Goal: Task Accomplishment & Management: Use online tool/utility

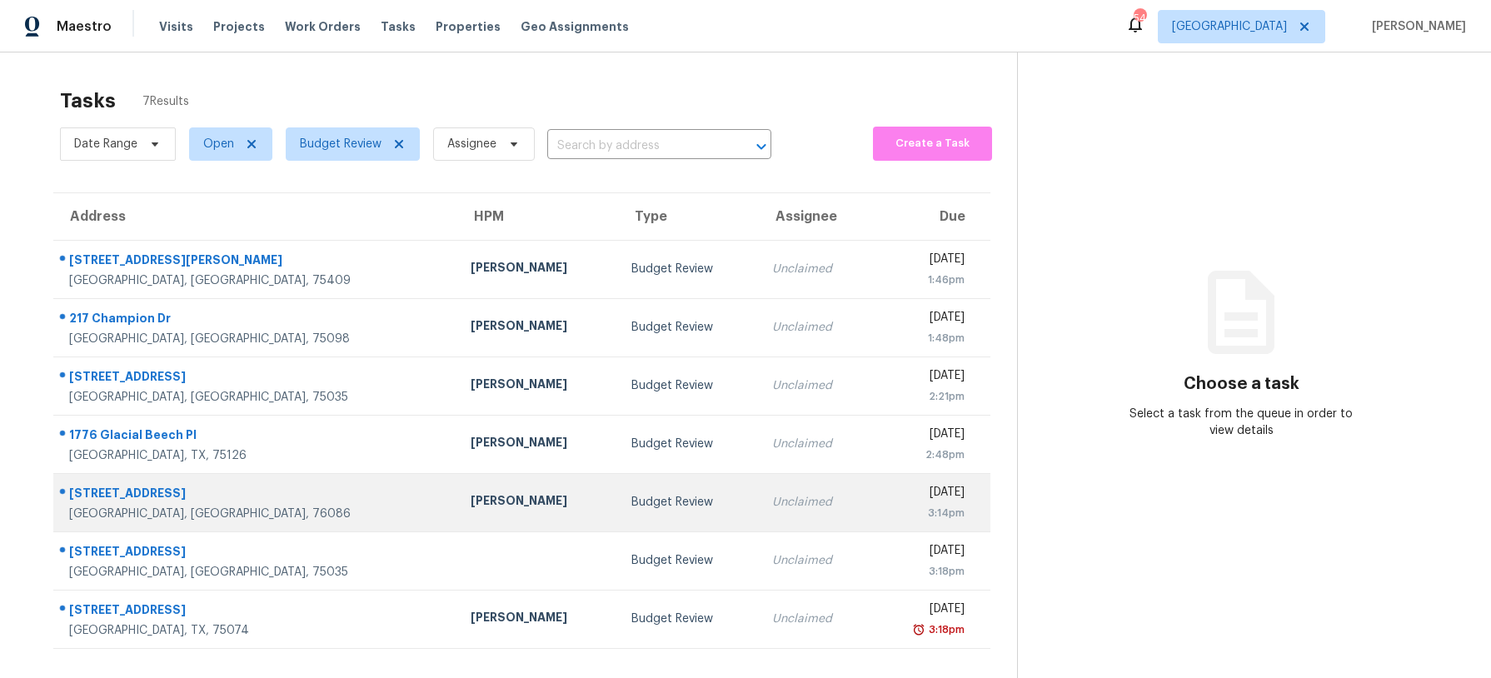
scroll to position [52, 0]
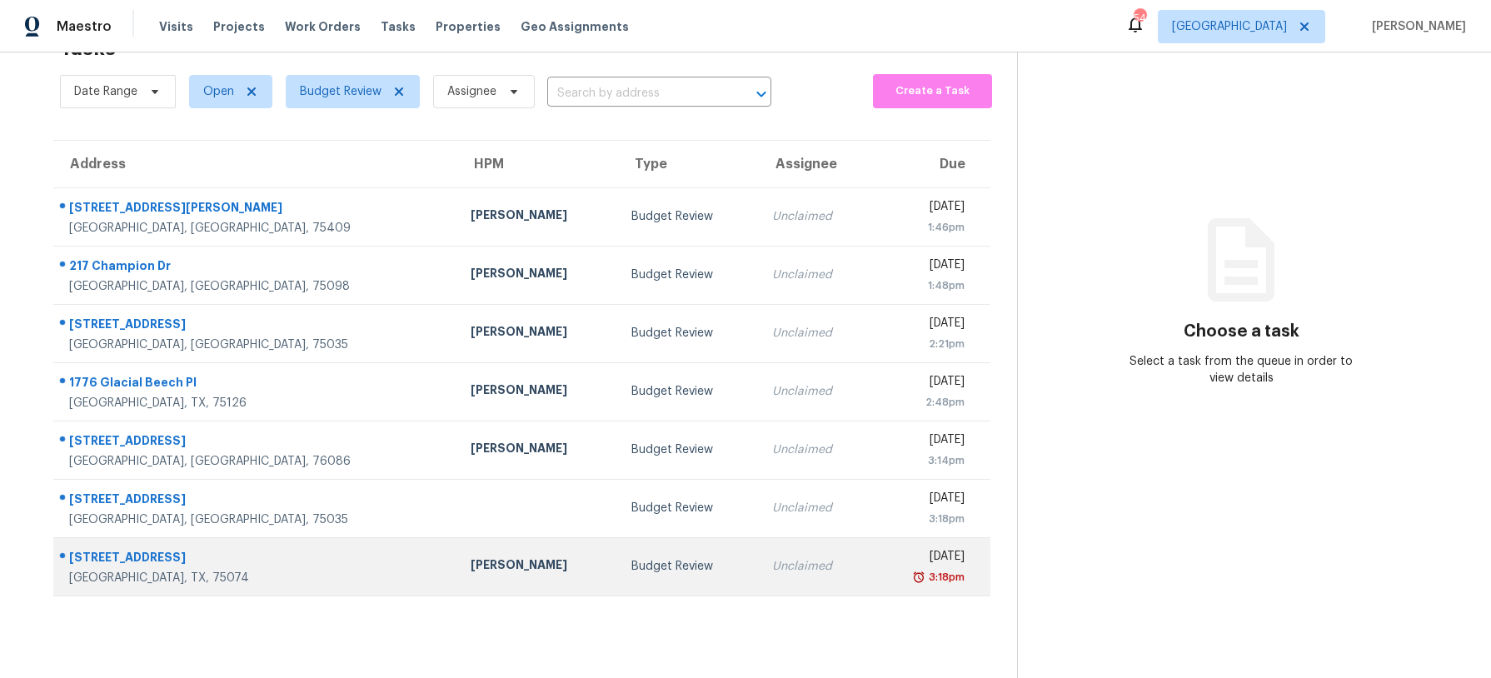
click at [772, 558] on div "Unclaimed" at bounding box center [815, 566] width 86 height 17
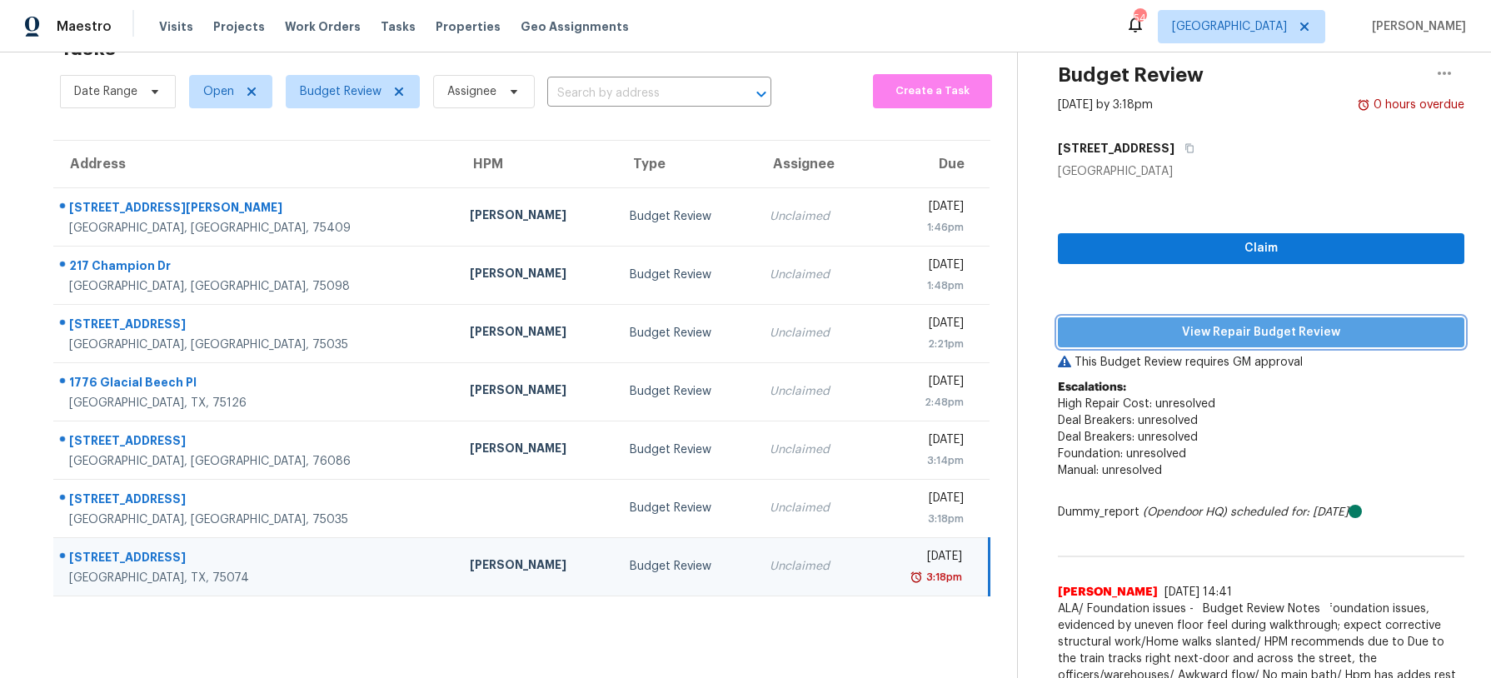
click at [1172, 345] on button "View Repair Budget Review" at bounding box center [1261, 332] width 406 height 31
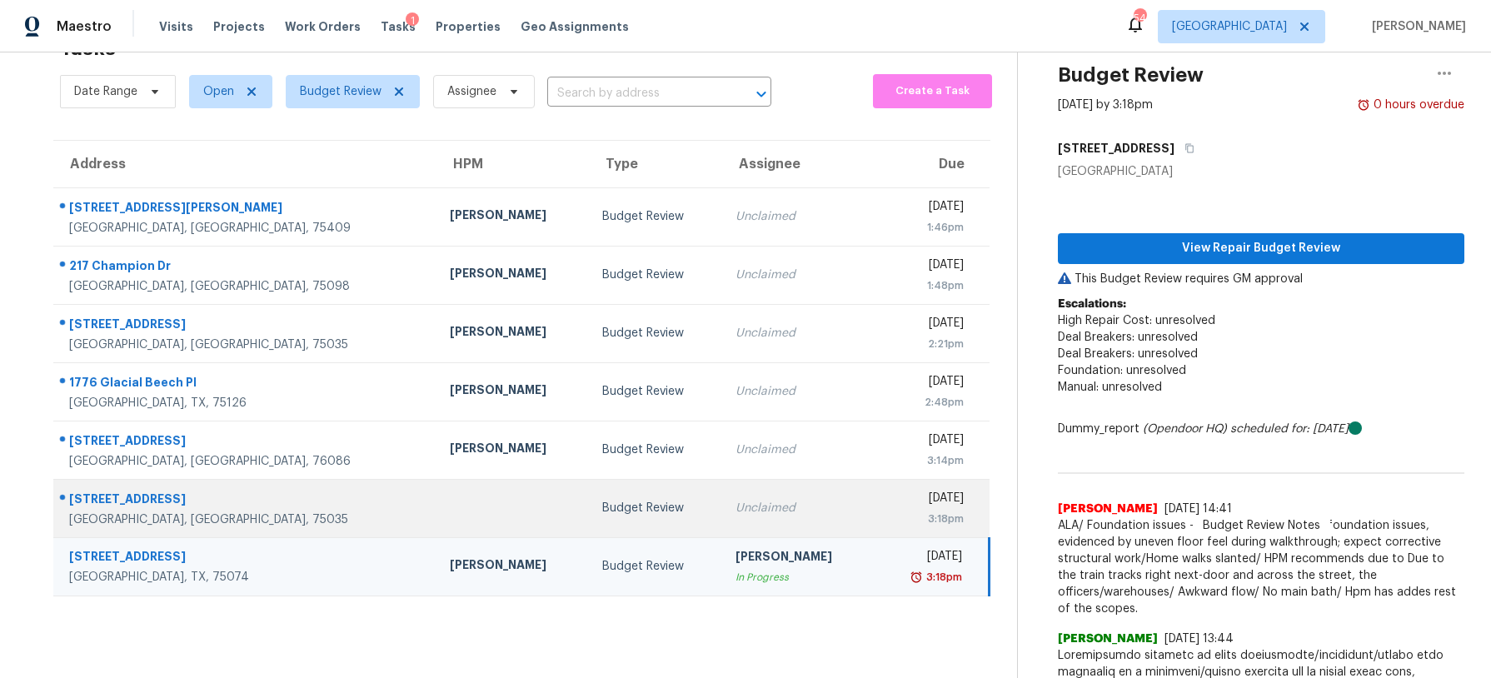
click at [602, 511] on div "Budget Review" at bounding box center [655, 508] width 107 height 17
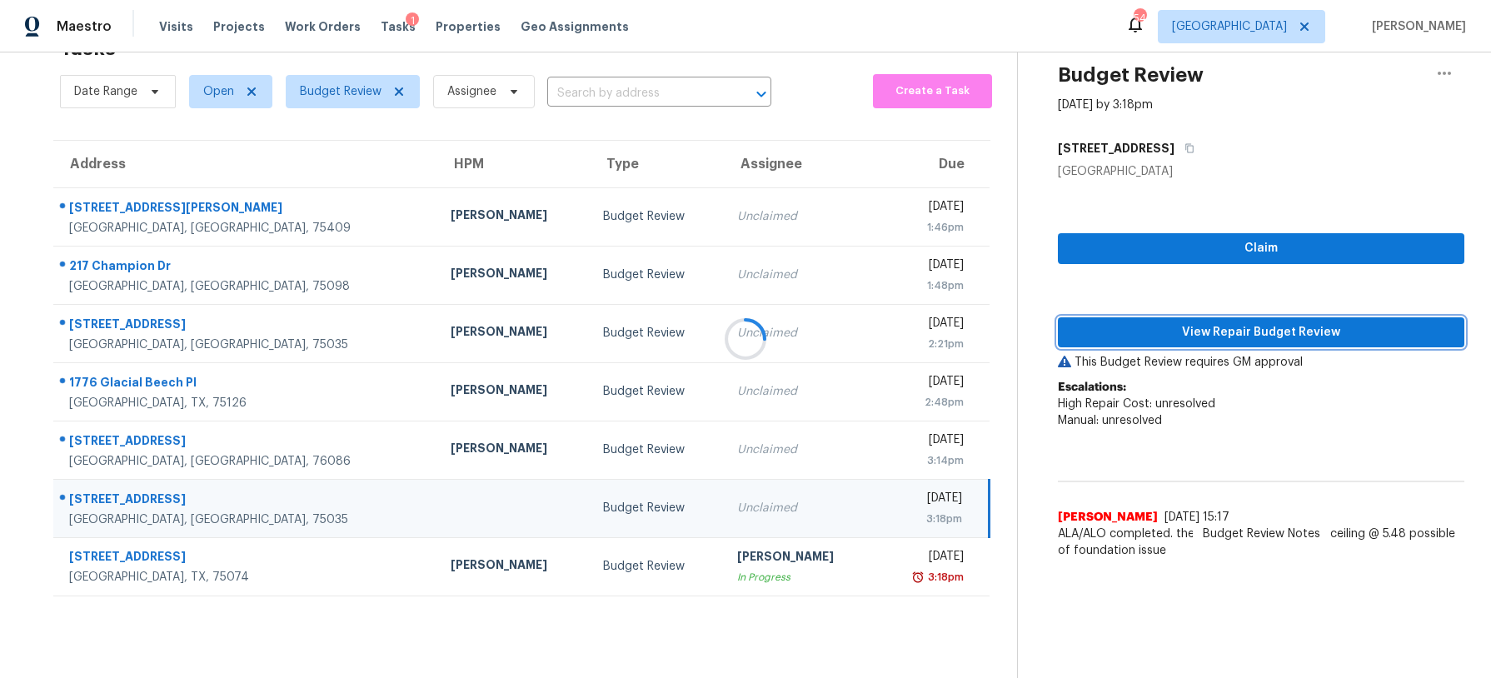
click at [1133, 332] on span "View Repair Budget Review" at bounding box center [1261, 332] width 380 height 21
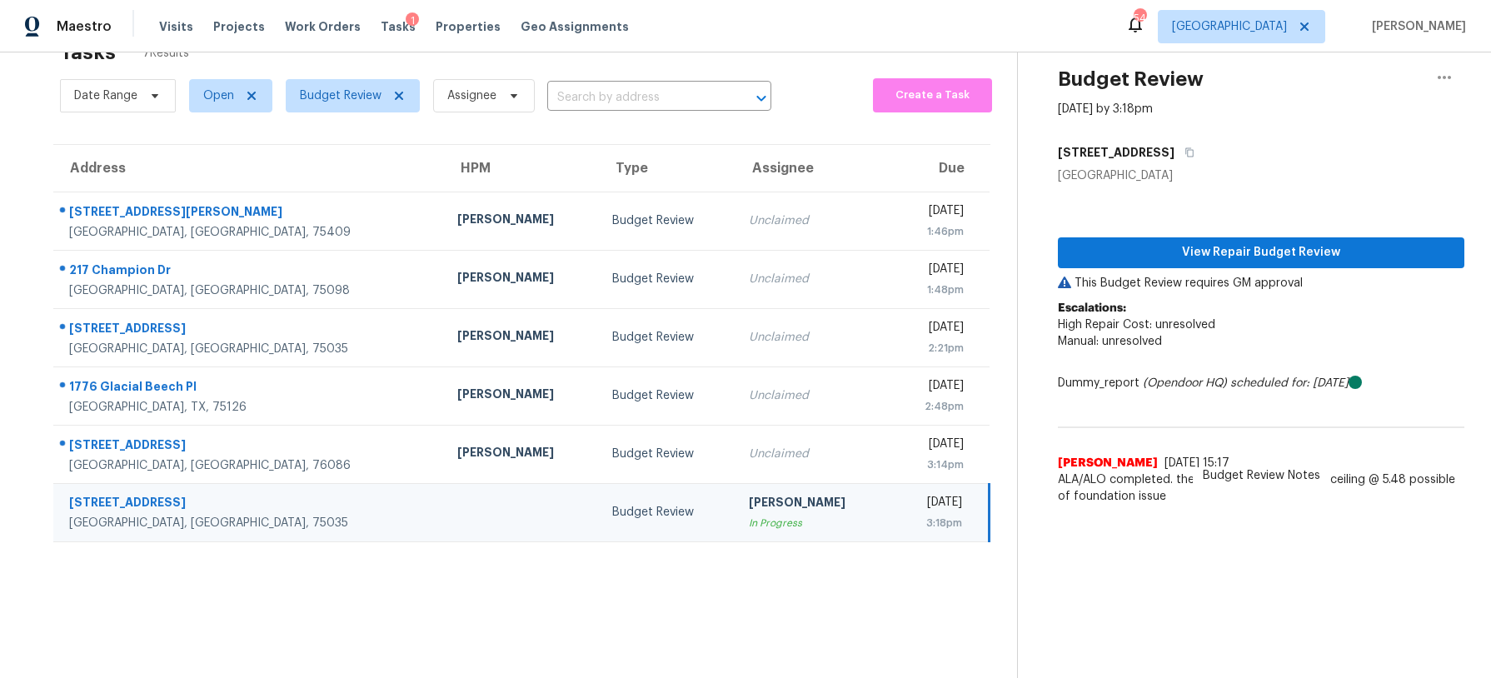
scroll to position [49, 0]
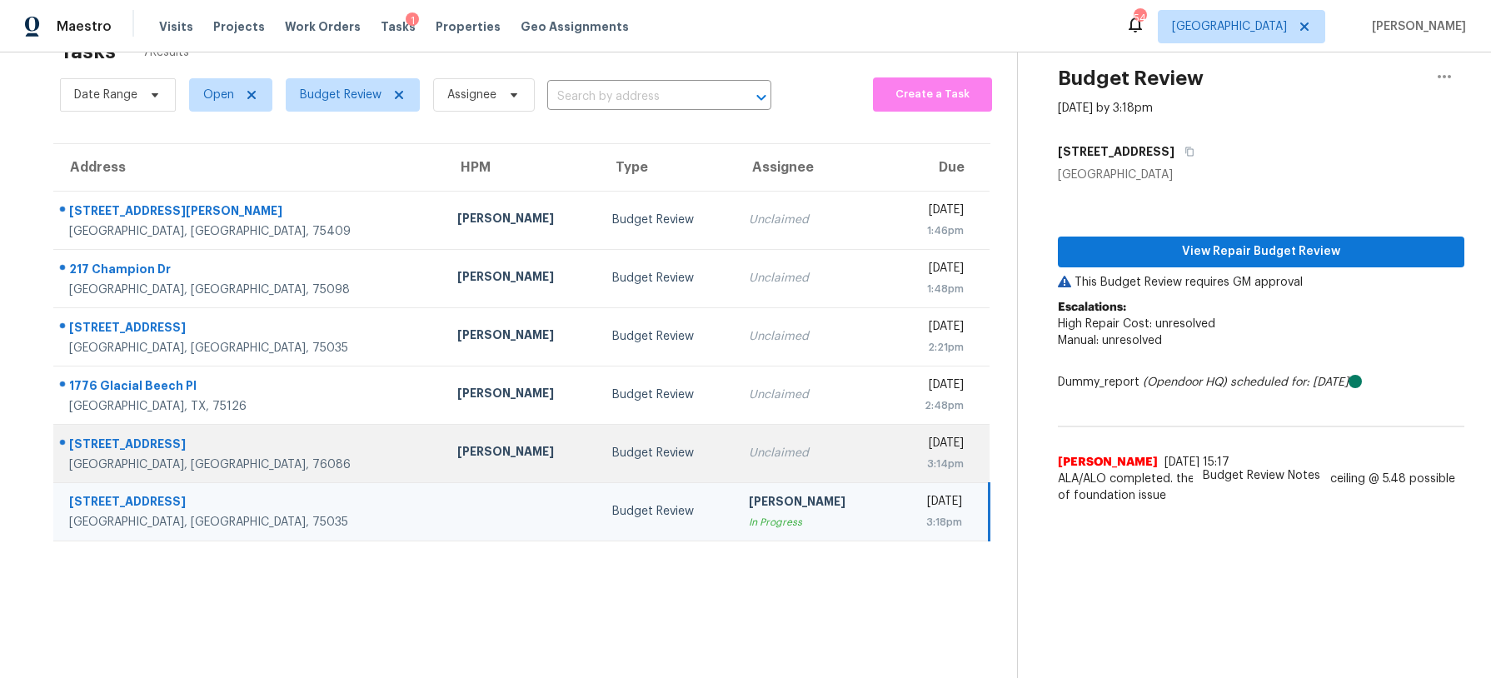
click at [749, 447] on div "Unclaimed" at bounding box center [813, 453] width 128 height 17
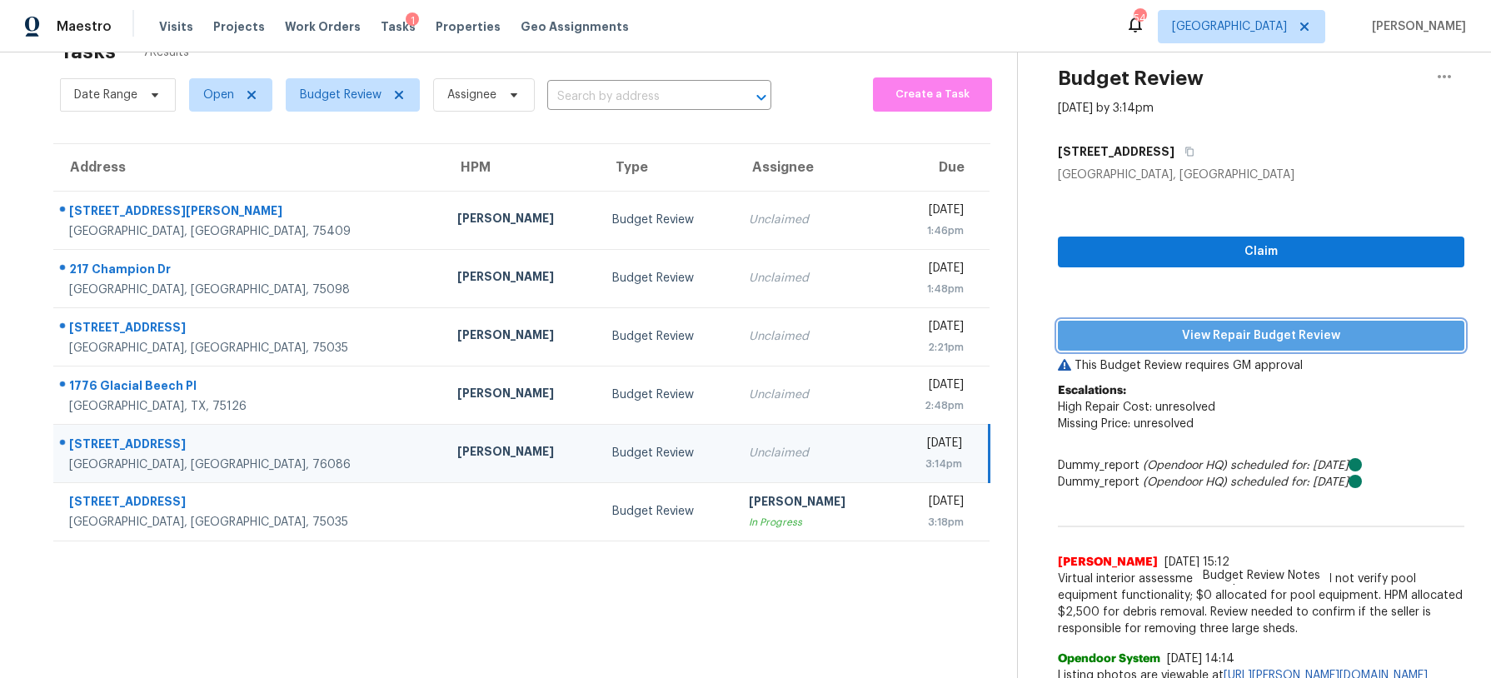
click at [1199, 330] on span "View Repair Budget Review" at bounding box center [1261, 336] width 380 height 21
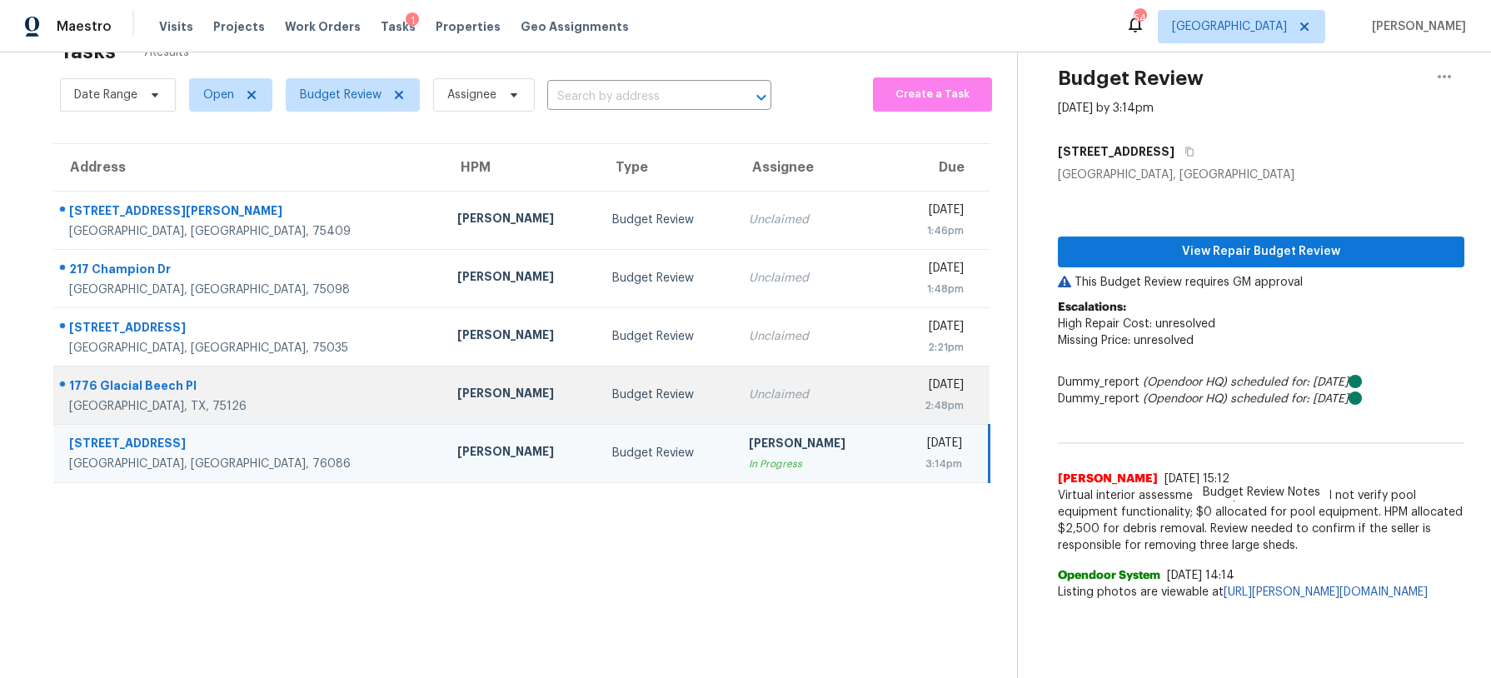
click at [612, 396] on div "Budget Review" at bounding box center [667, 394] width 110 height 17
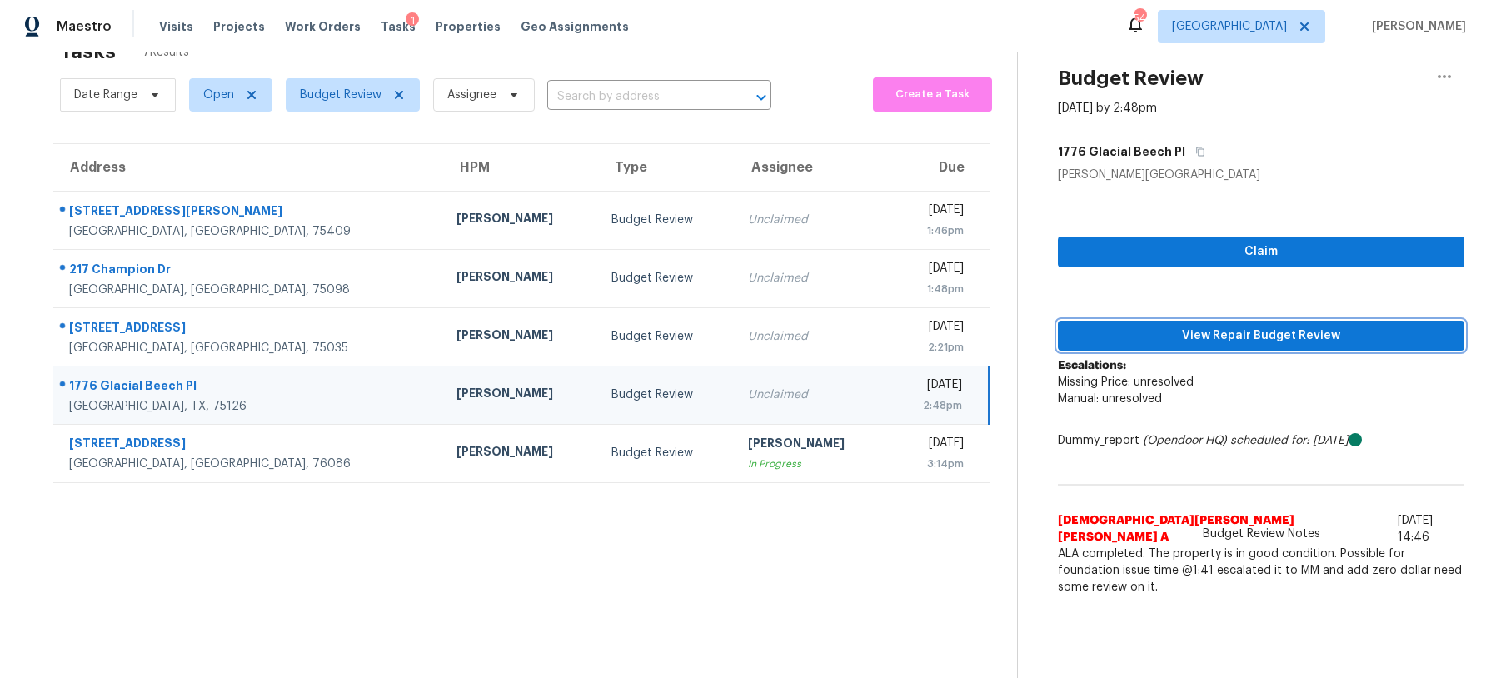
click at [1179, 338] on span "View Repair Budget Review" at bounding box center [1261, 336] width 380 height 21
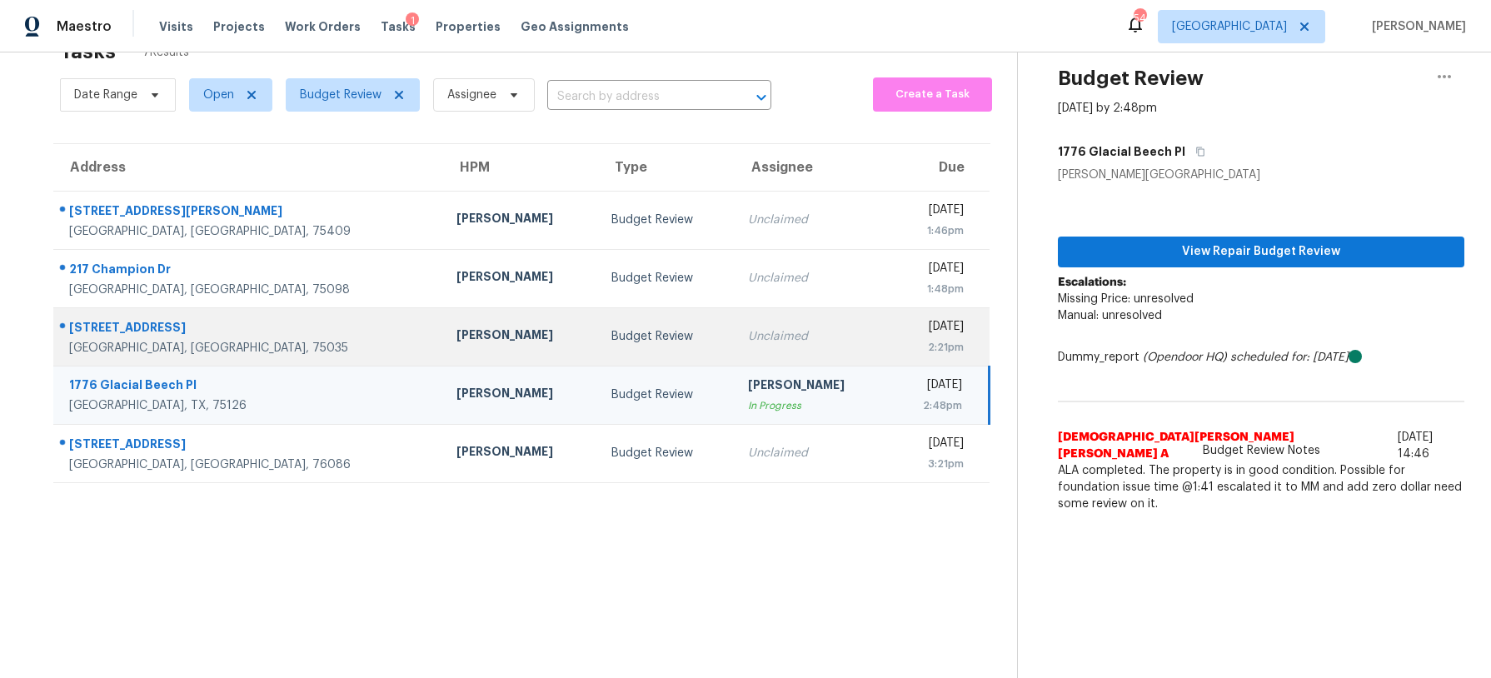
click at [748, 336] on div "Unclaimed" at bounding box center [812, 336] width 128 height 17
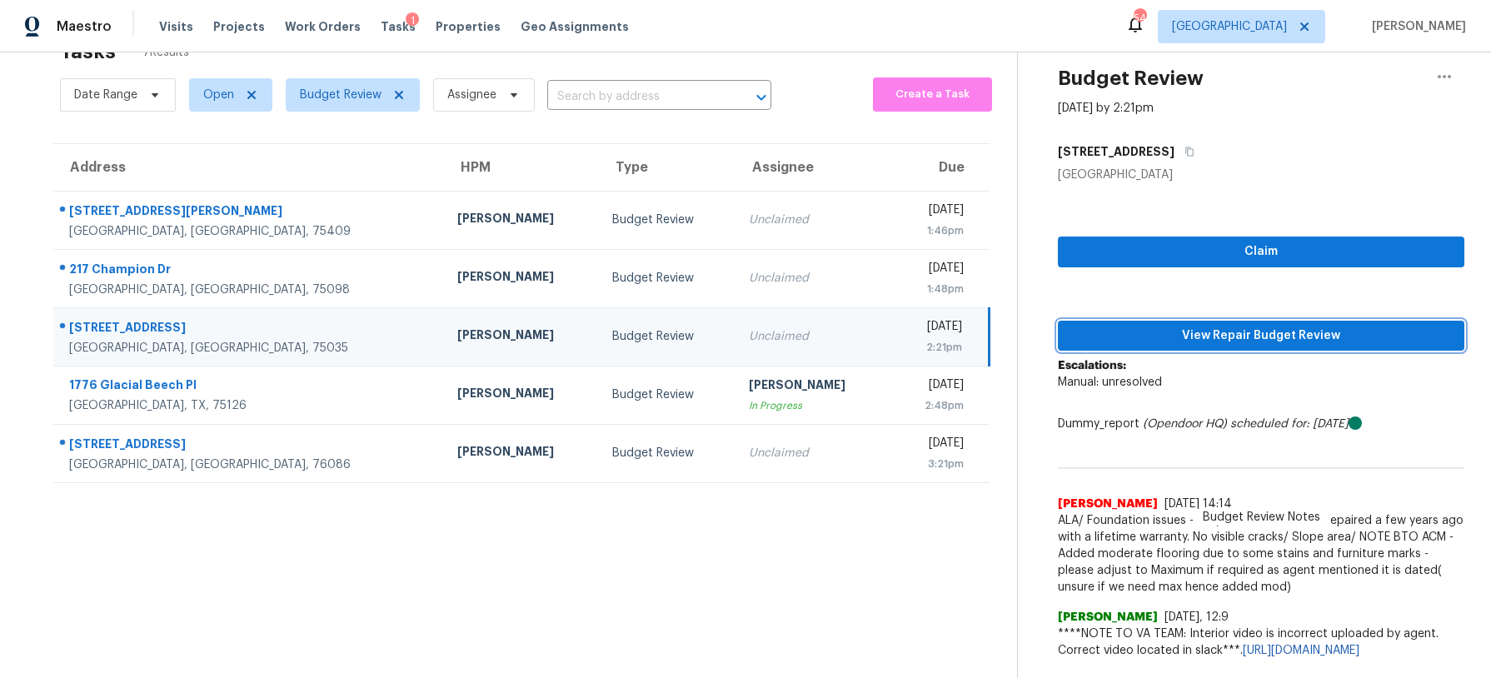
click at [1252, 344] on span "View Repair Budget Review" at bounding box center [1261, 336] width 380 height 21
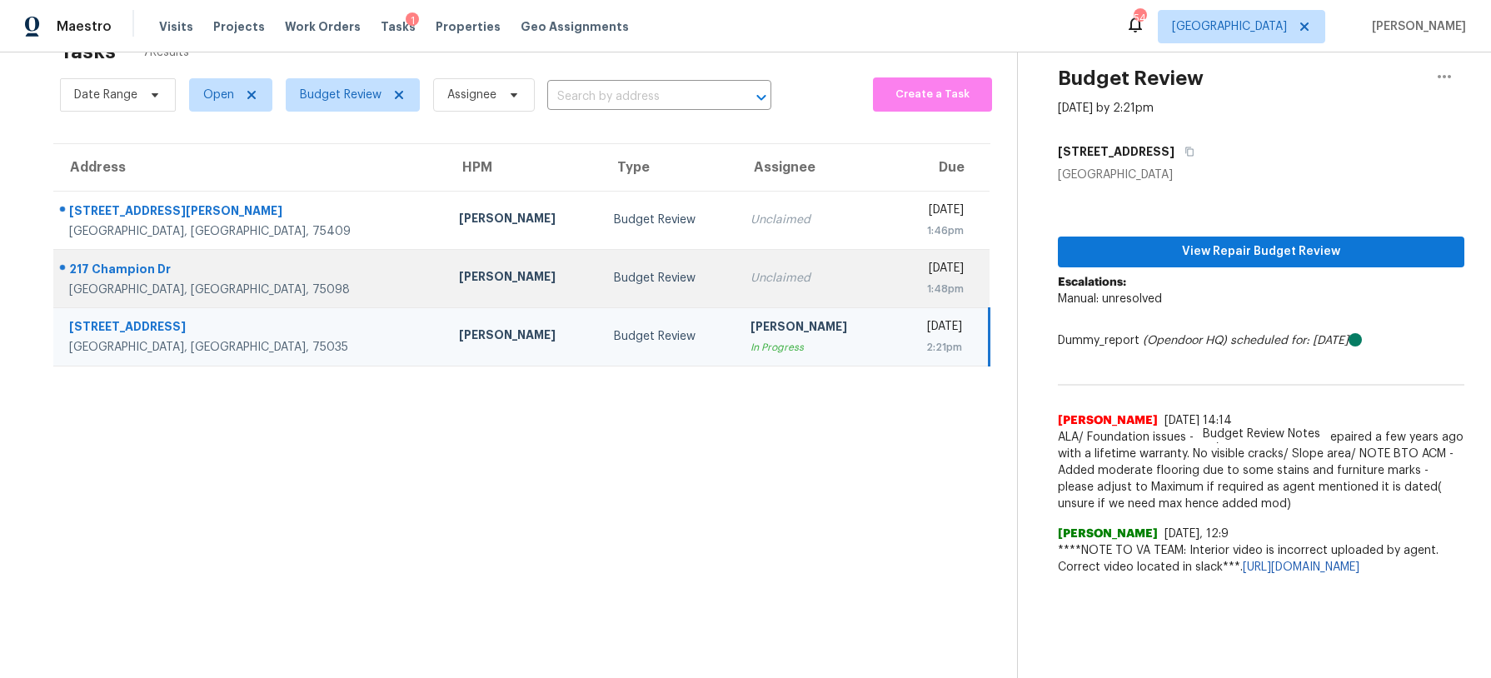
click at [750, 277] on div "Unclaimed" at bounding box center [814, 278] width 129 height 17
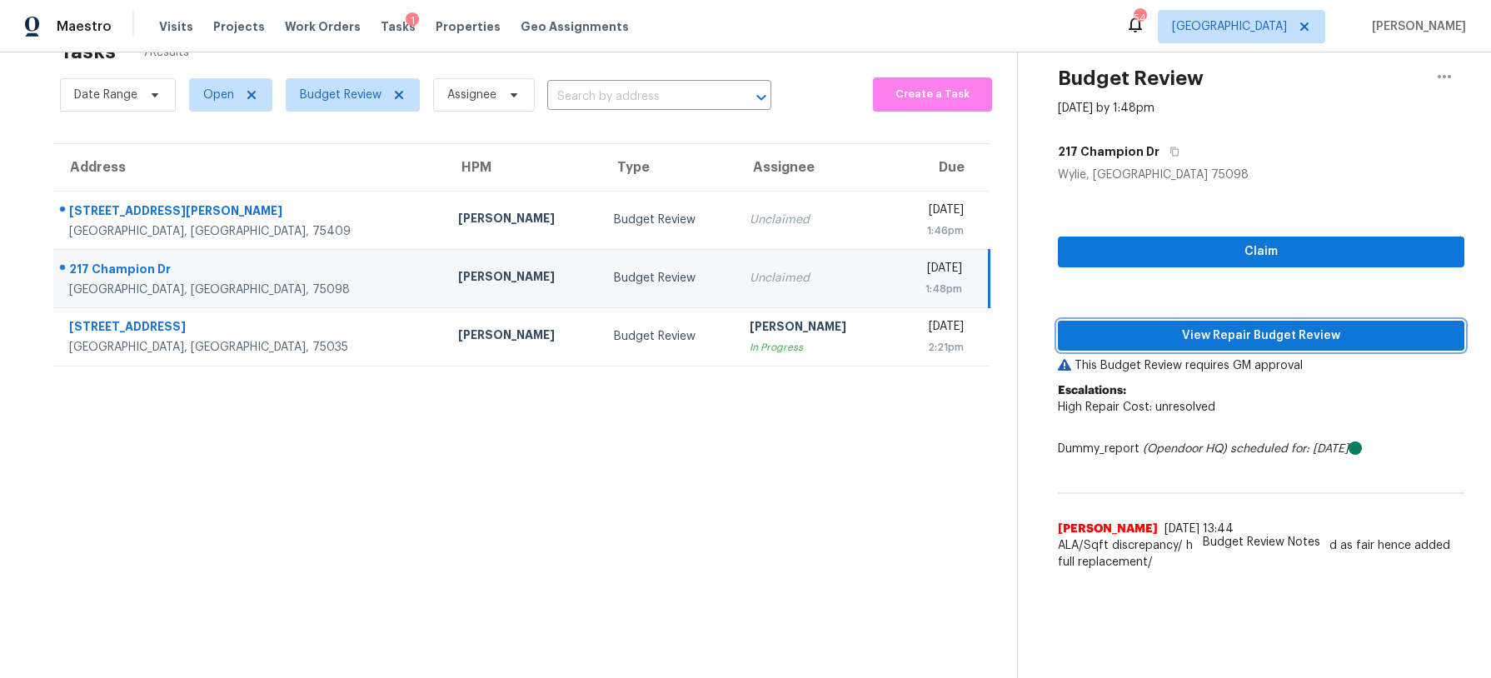
click at [1161, 338] on span "View Repair Budget Review" at bounding box center [1261, 336] width 380 height 21
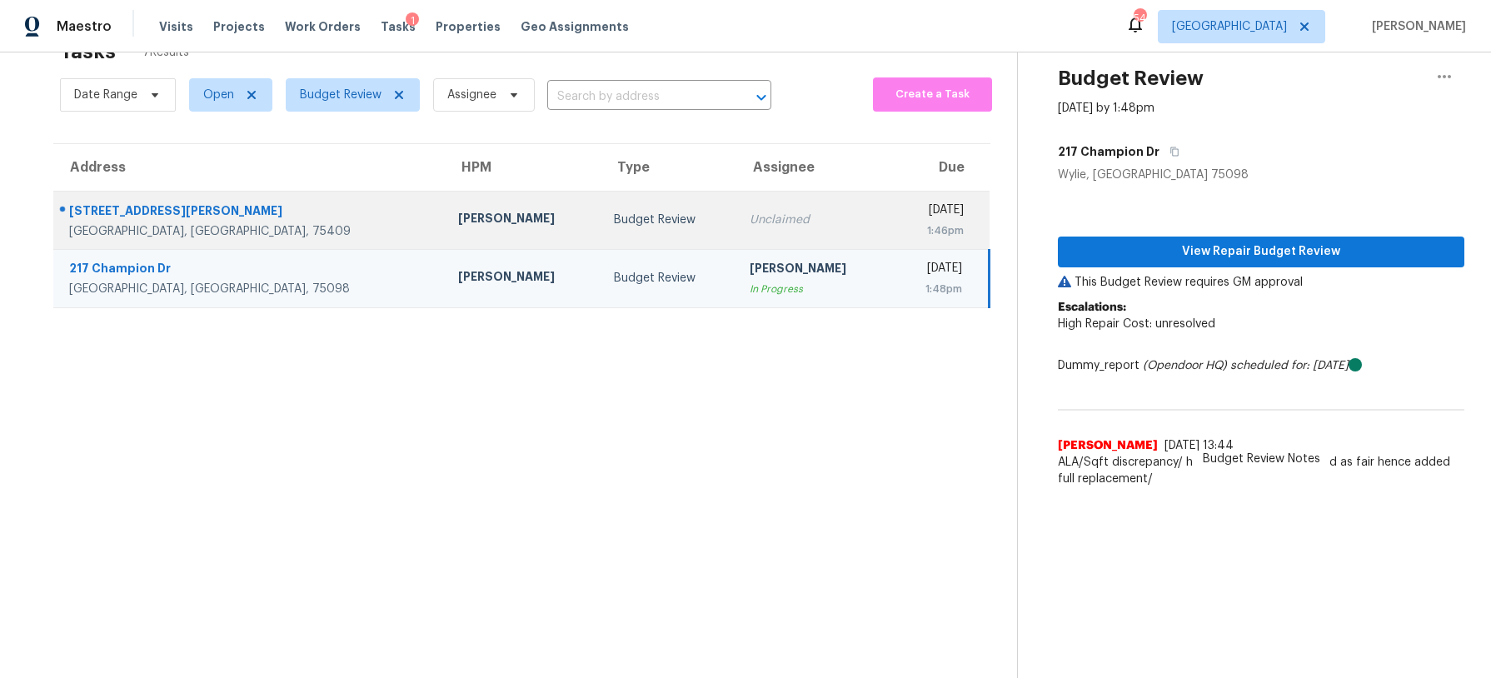
click at [750, 217] on div "Unclaimed" at bounding box center [814, 220] width 129 height 17
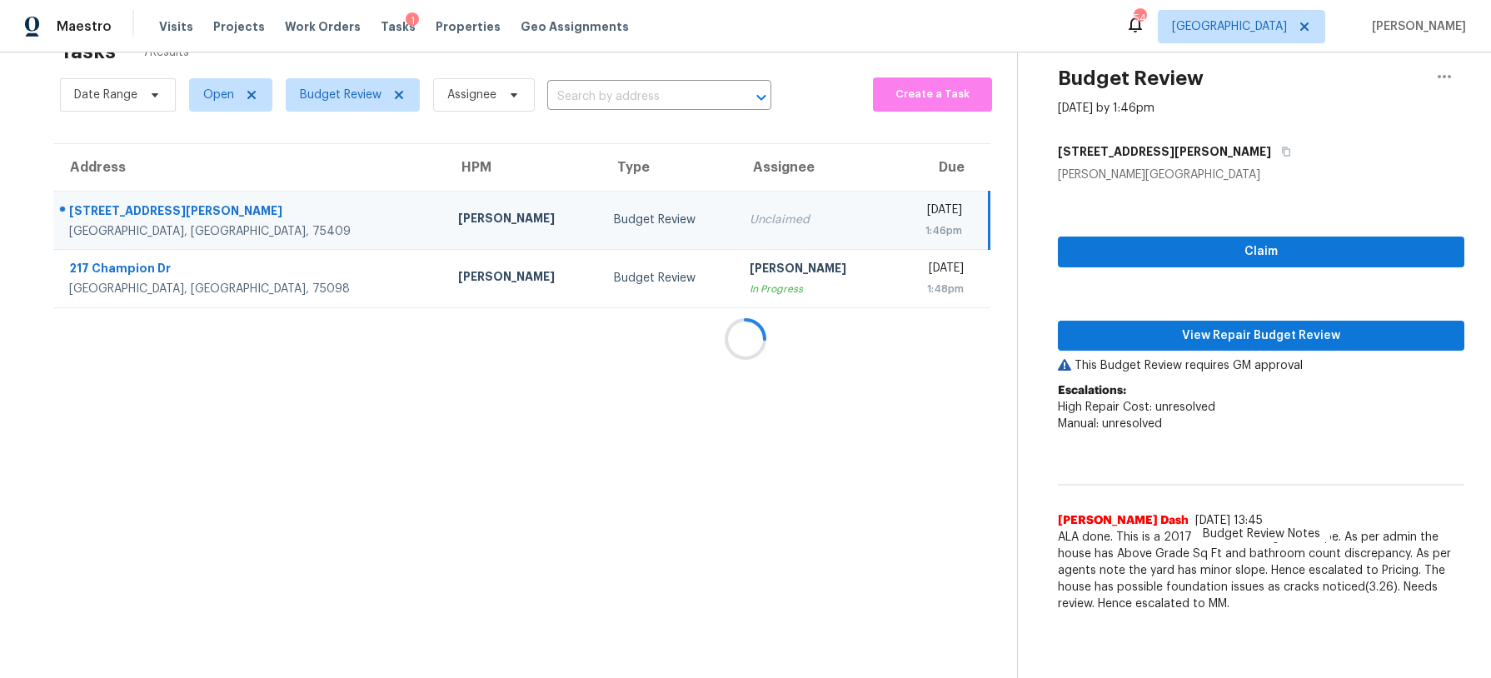
click at [1244, 337] on div at bounding box center [745, 339] width 1491 height 678
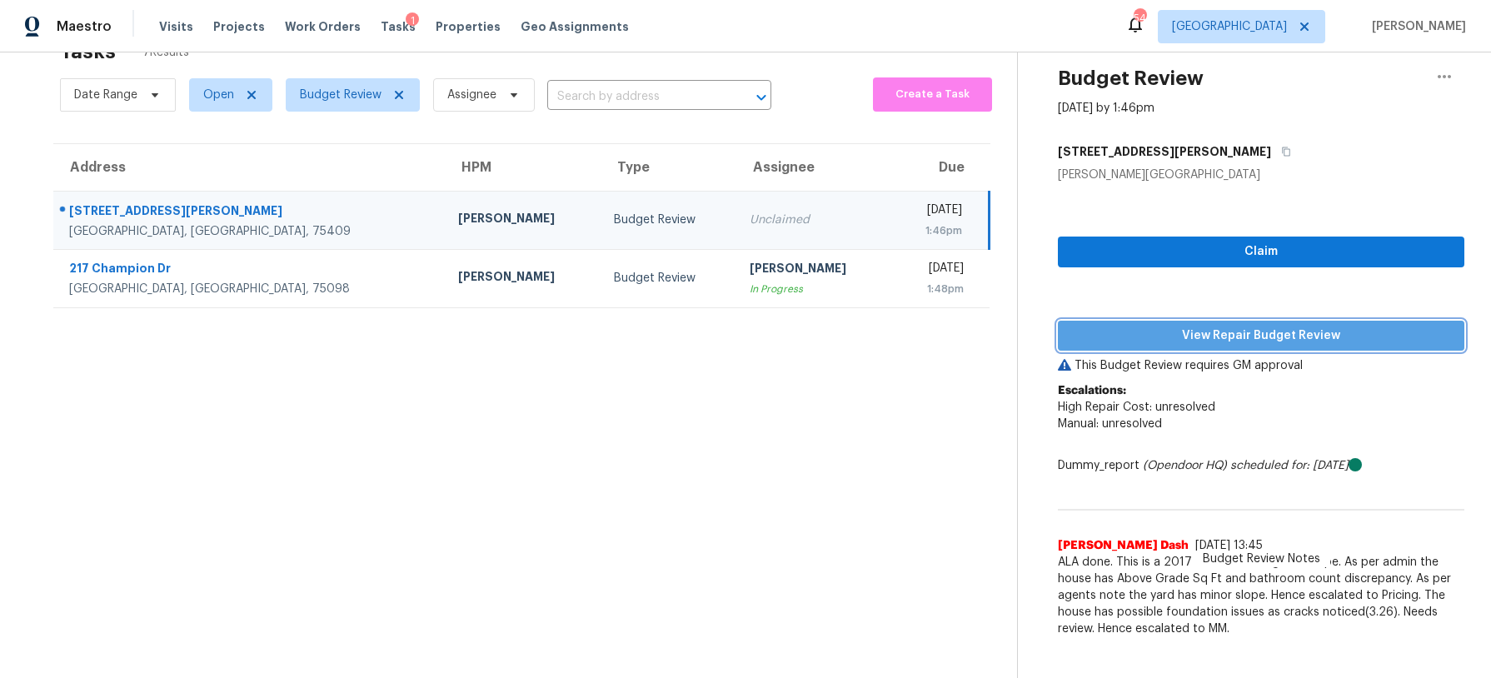
click at [1244, 337] on span "View Repair Budget Review" at bounding box center [1261, 336] width 380 height 21
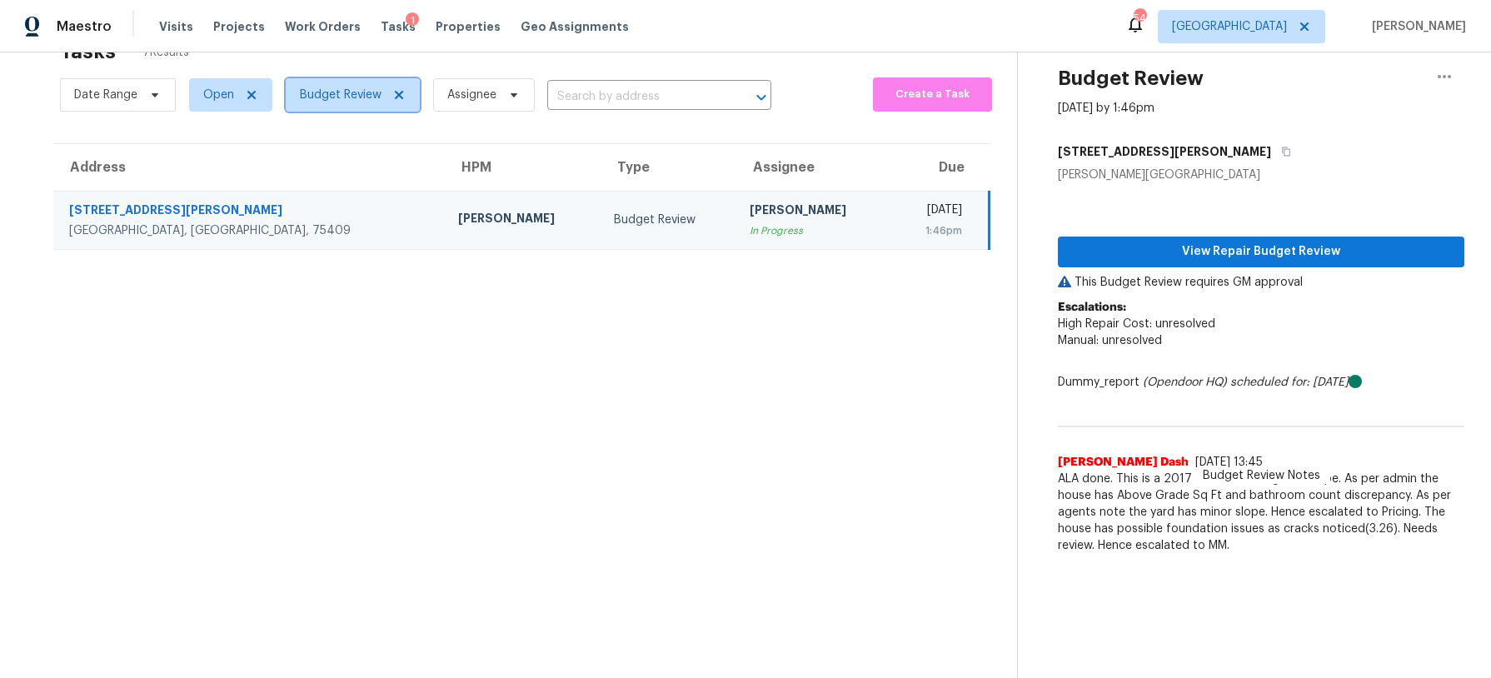
click at [340, 91] on span "Budget Review" at bounding box center [341, 95] width 82 height 17
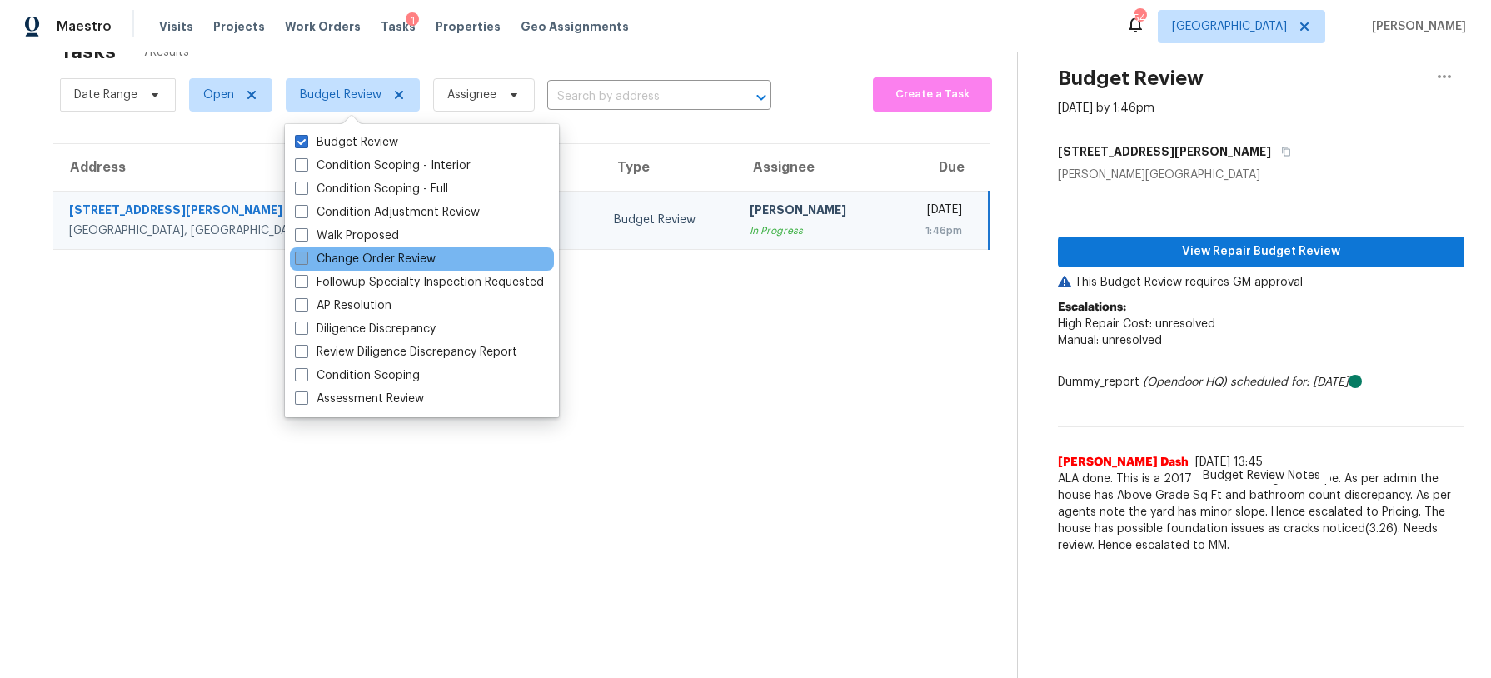
click at [356, 265] on label "Change Order Review" at bounding box center [365, 259] width 141 height 17
click at [306, 262] on input "Change Order Review" at bounding box center [300, 256] width 11 height 11
checkbox input "true"
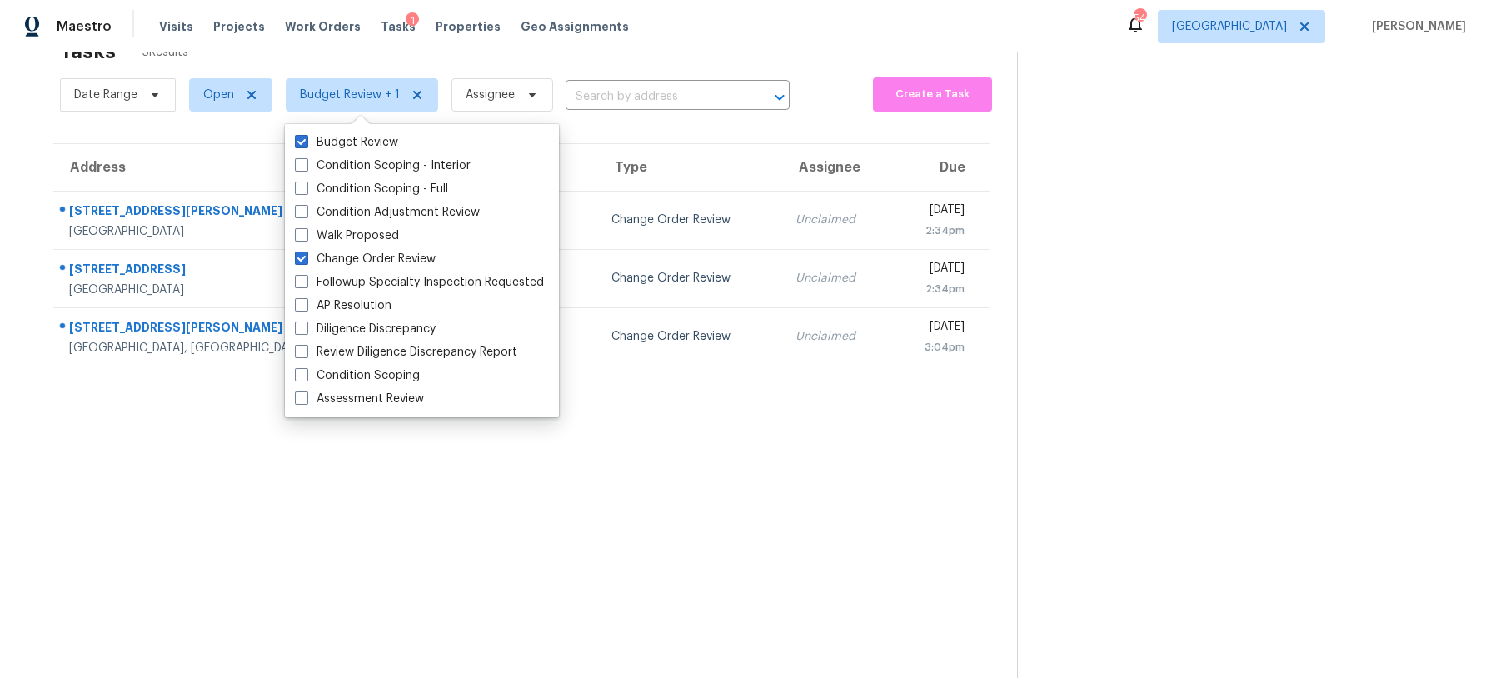
click at [200, 421] on section "Tasks 3 Results Date Range Open Budget Review + 1 Assignee ​ Create a Task Addr…" at bounding box center [522, 355] width 990 height 651
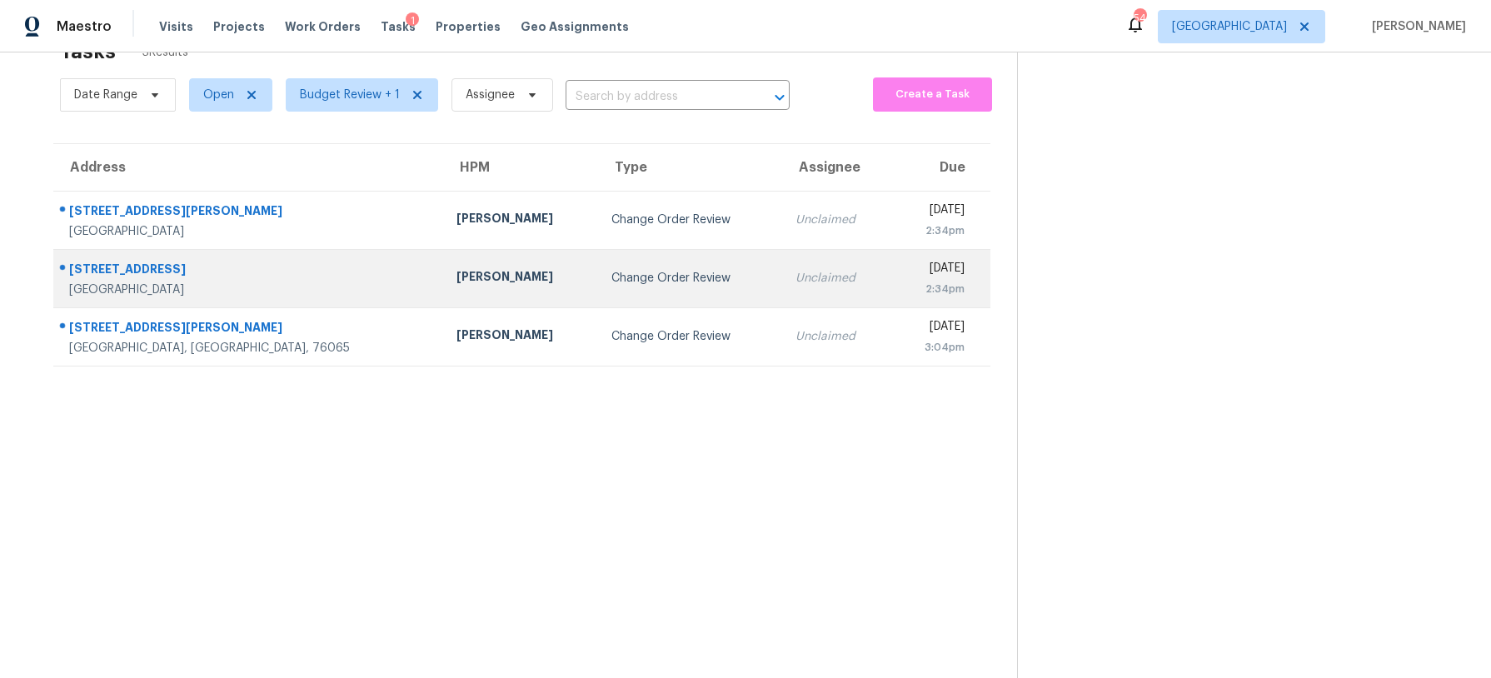
click at [252, 277] on td "[STREET_ADDRESS][PERSON_NAME]" at bounding box center [248, 278] width 390 height 58
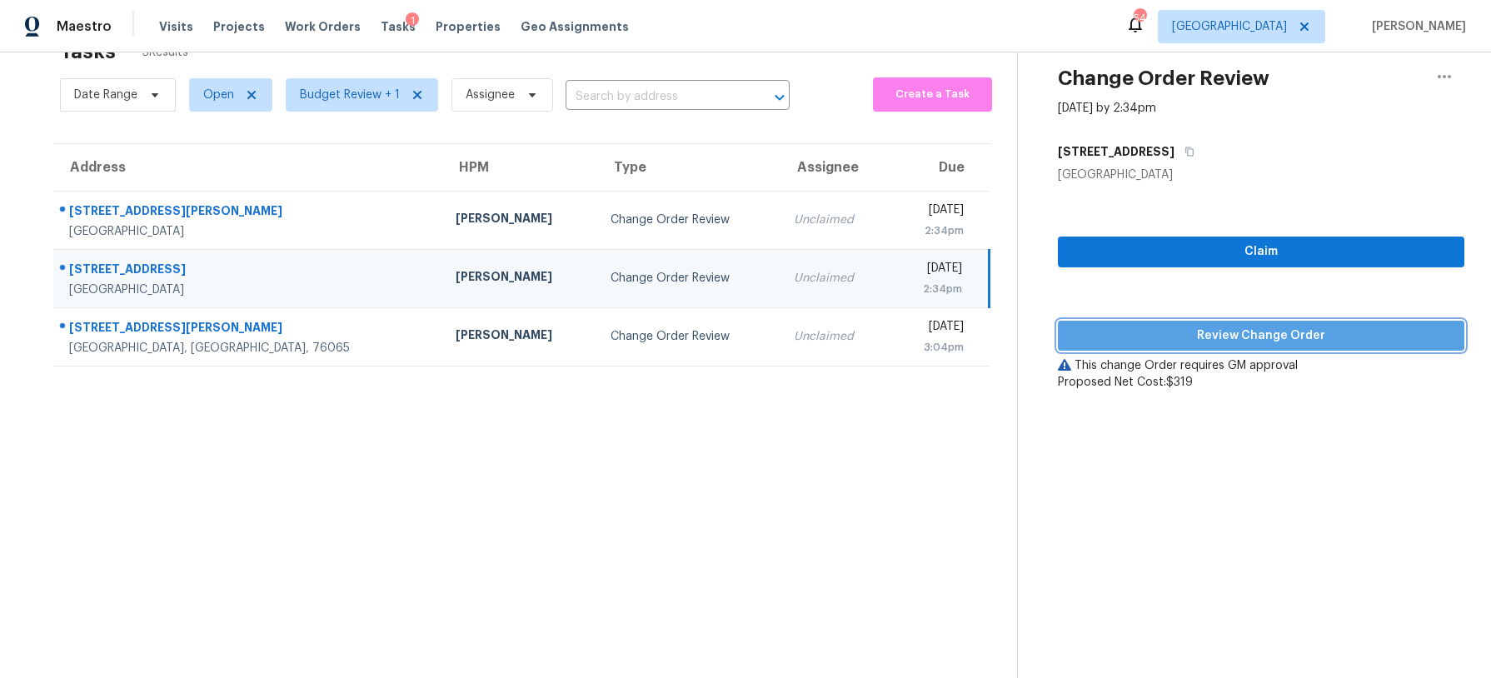
click at [1133, 333] on span "Review Change Order" at bounding box center [1261, 336] width 380 height 21
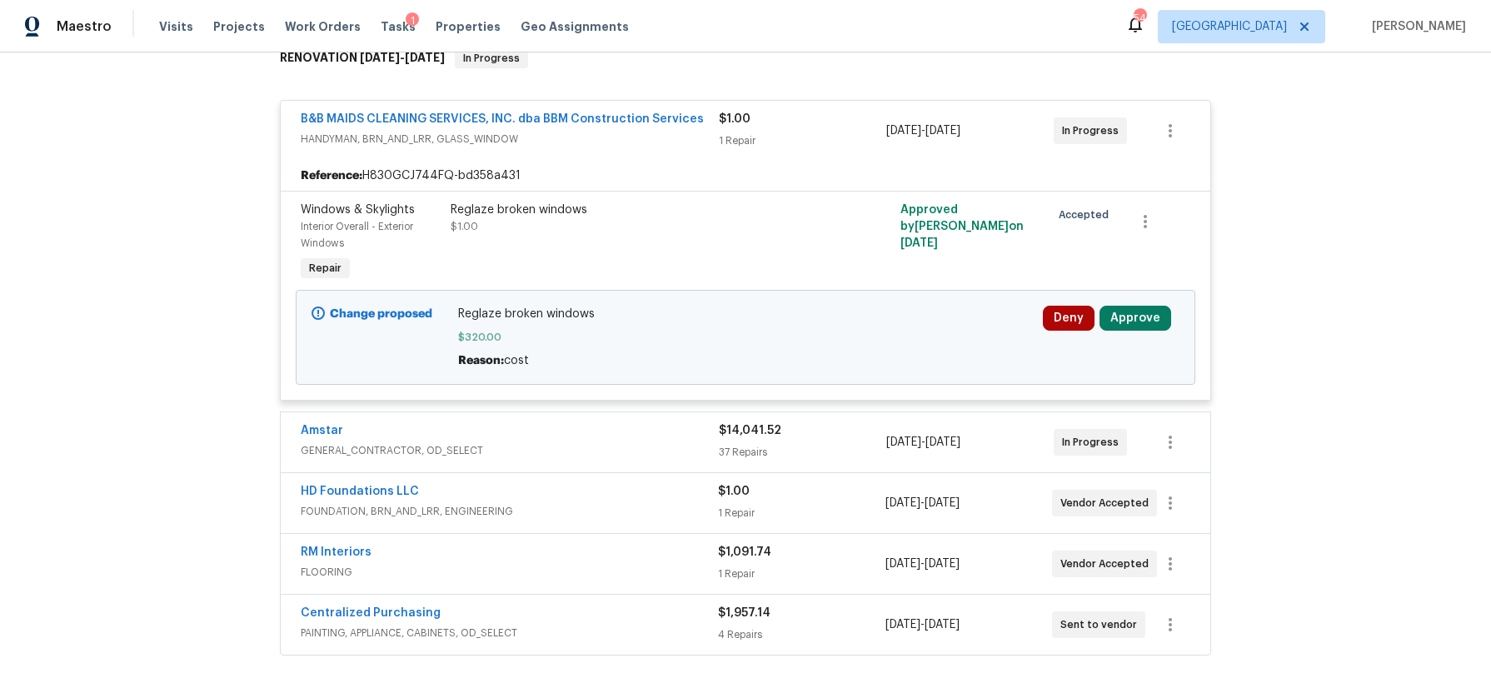
scroll to position [322, 0]
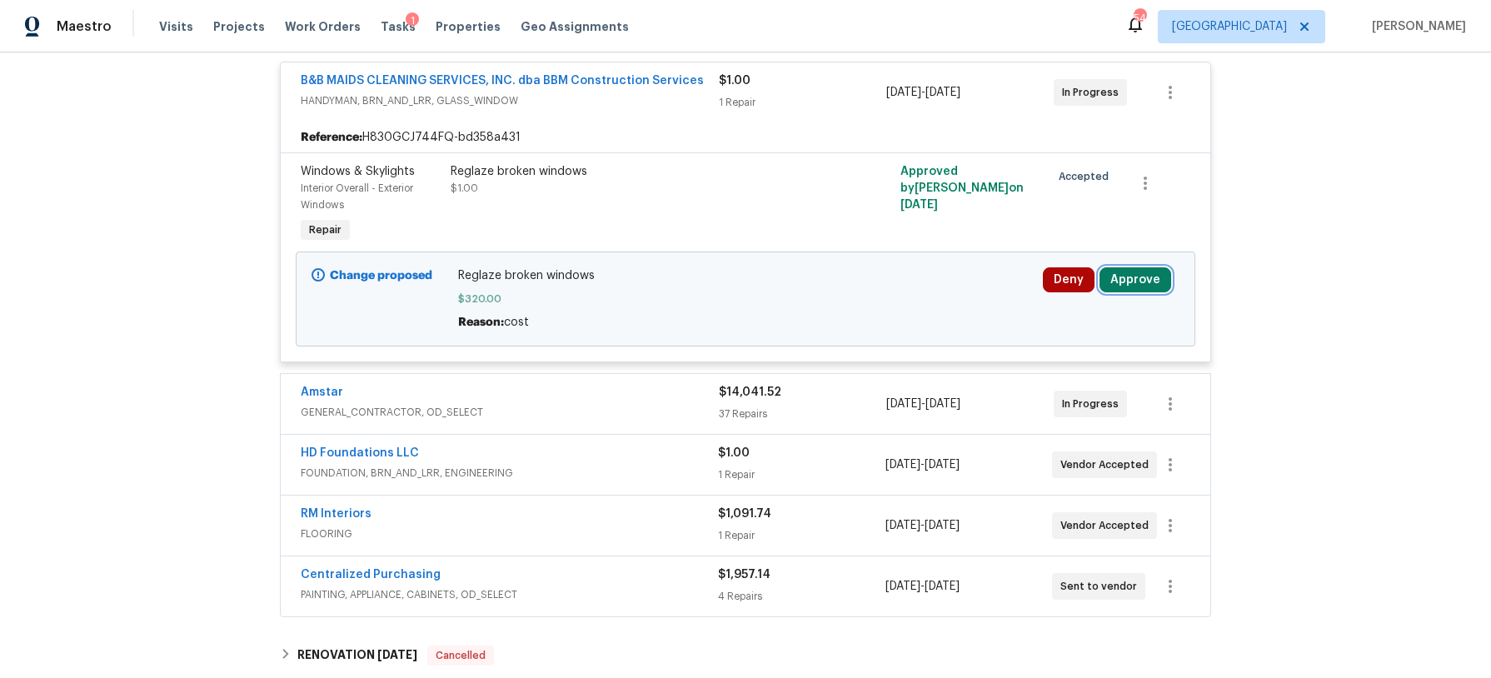
click at [1121, 283] on button "Approve" at bounding box center [1135, 279] width 72 height 25
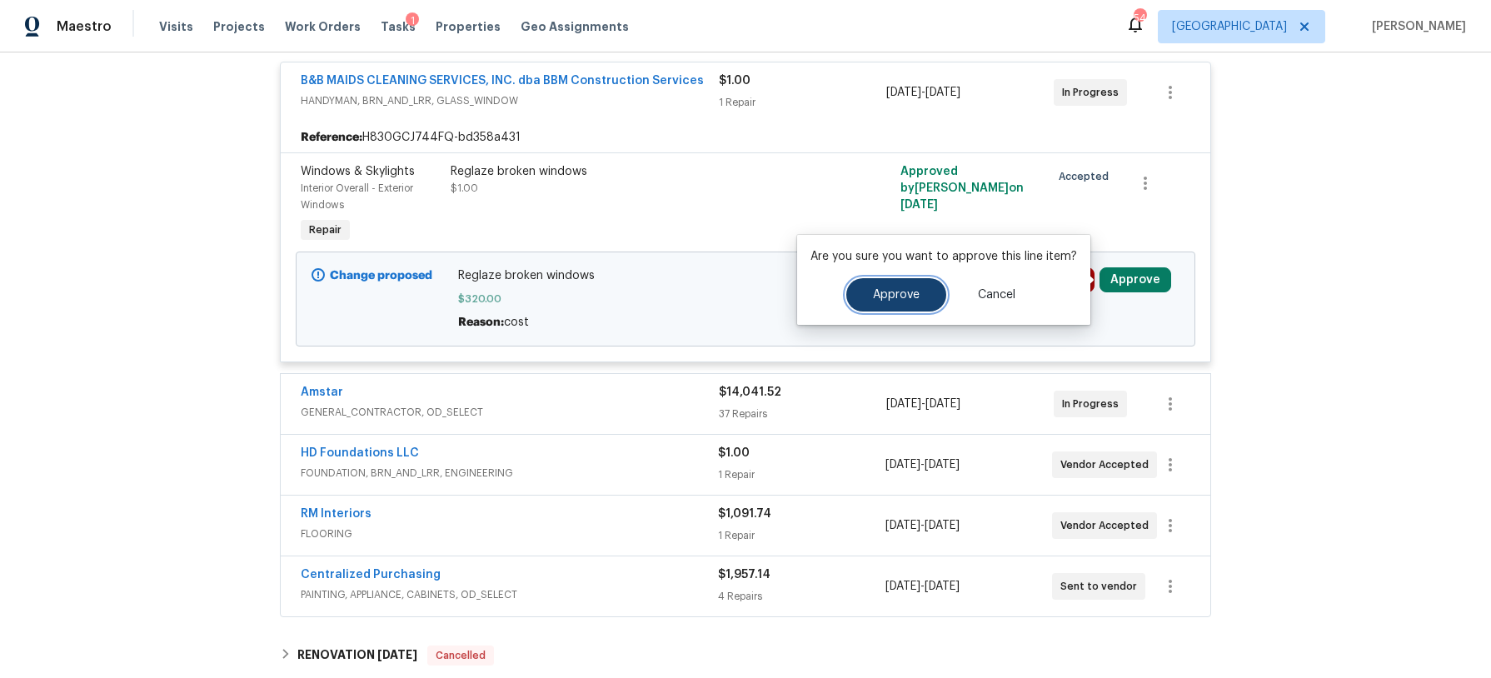
click at [856, 292] on button "Approve" at bounding box center [896, 294] width 100 height 33
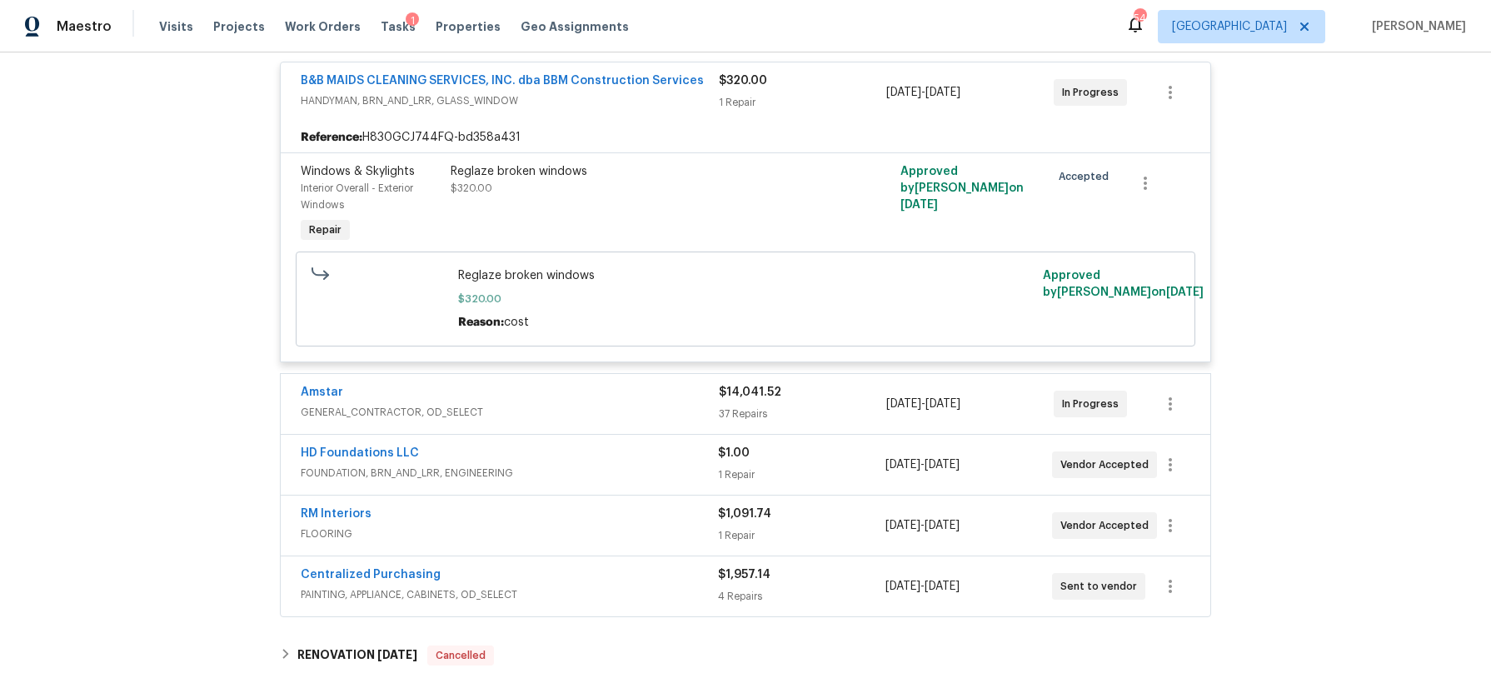
click at [231, 149] on div "Back to all projects [STREET_ADDRESS] 2 Beds | 1 Baths | Total: 1186 ft² | Abov…" at bounding box center [745, 365] width 1491 height 626
click at [573, 102] on span "HANDYMAN, BRN_AND_LRR, GLASS_WINDOW" at bounding box center [510, 100] width 418 height 17
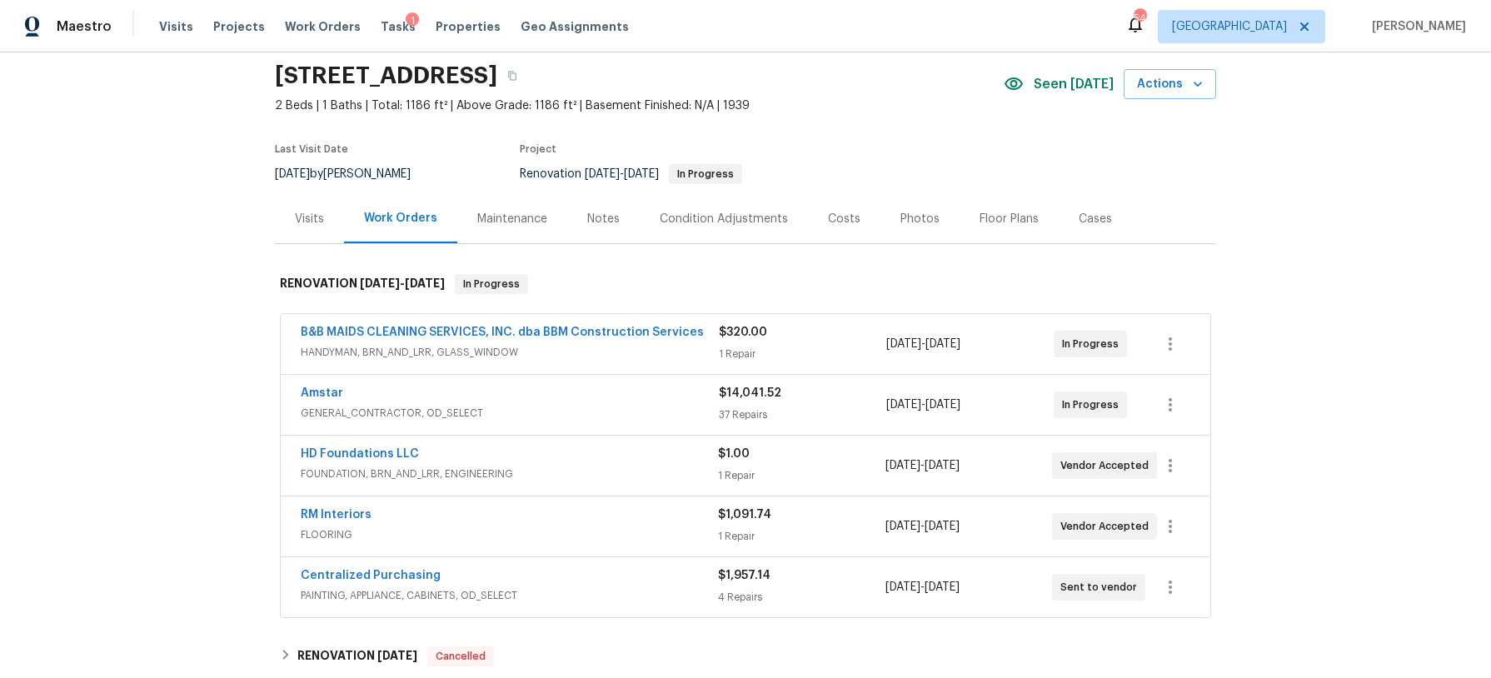
scroll to position [0, 0]
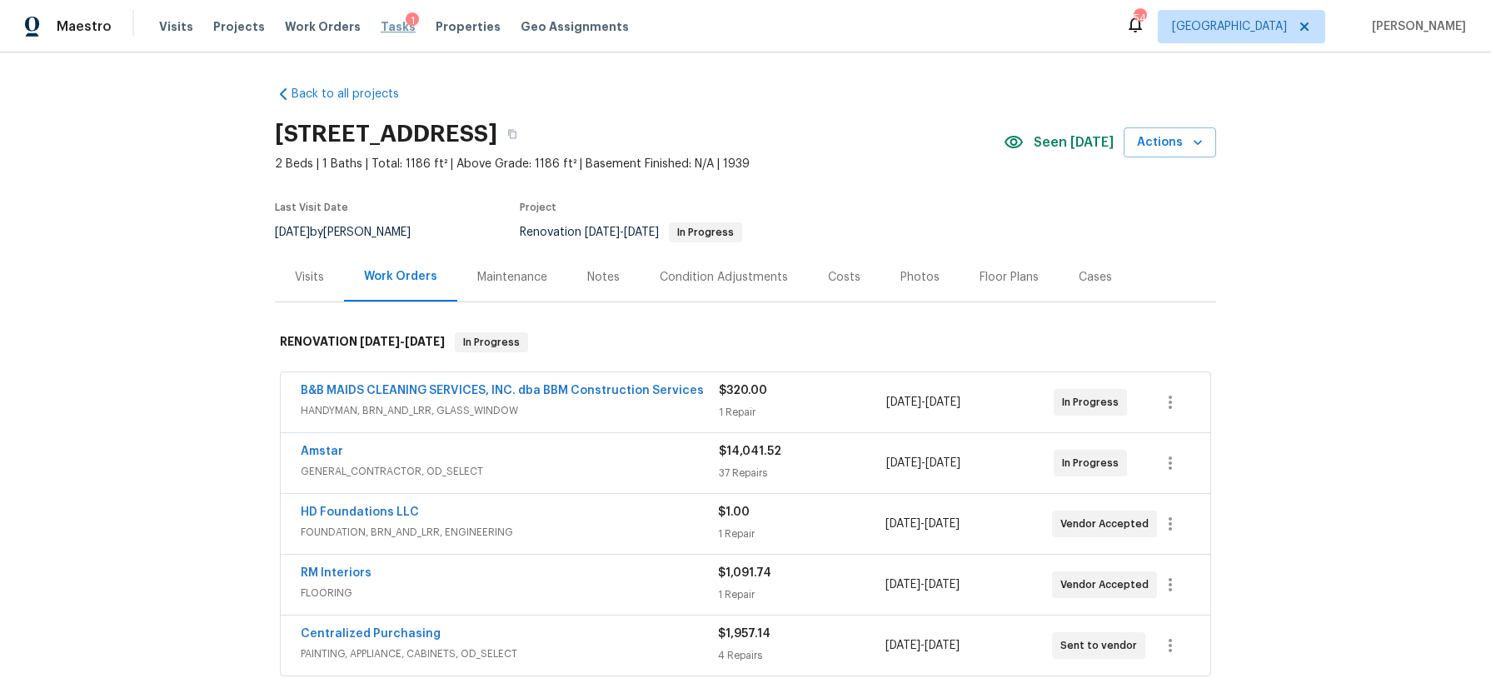
click at [381, 27] on span "Tasks" at bounding box center [398, 27] width 35 height 12
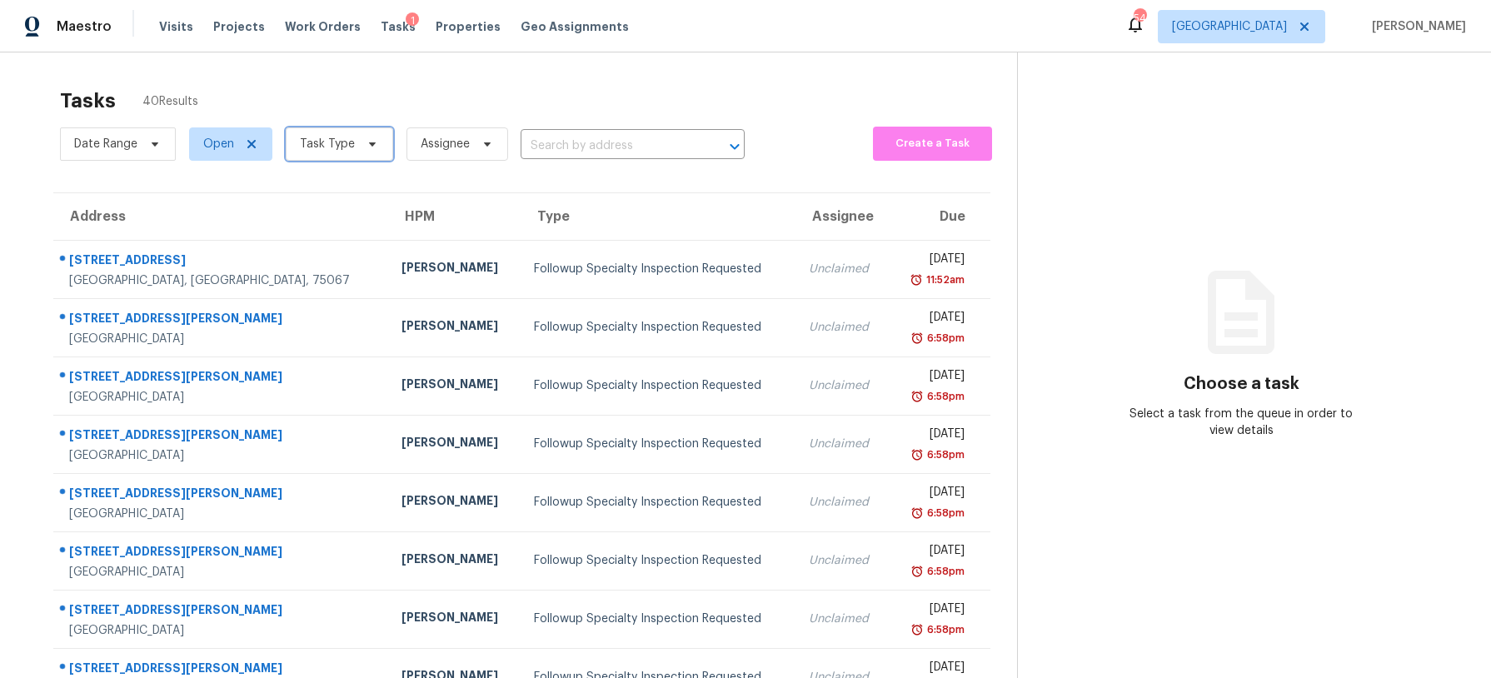
click at [375, 147] on icon at bounding box center [372, 143] width 13 height 13
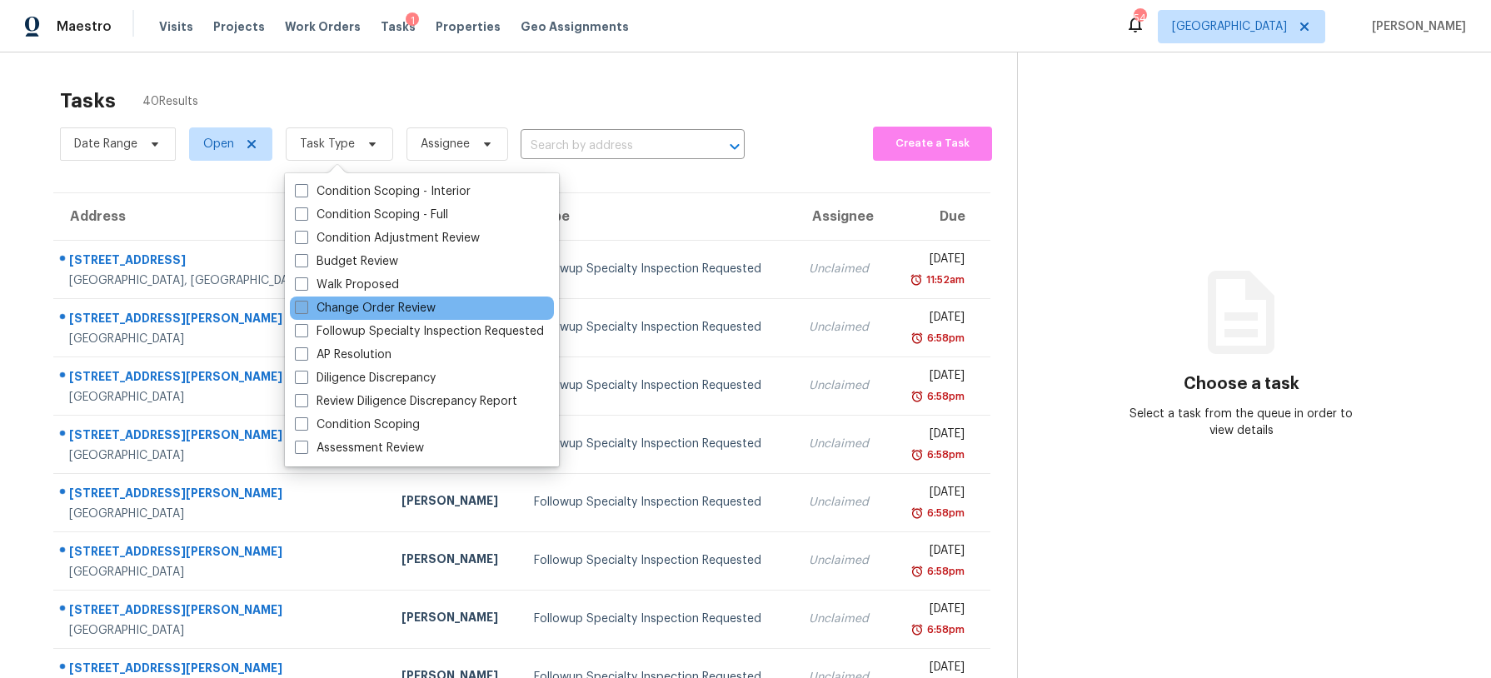
click at [387, 304] on label "Change Order Review" at bounding box center [365, 308] width 141 height 17
click at [306, 304] on input "Change Order Review" at bounding box center [300, 305] width 11 height 11
checkbox input "true"
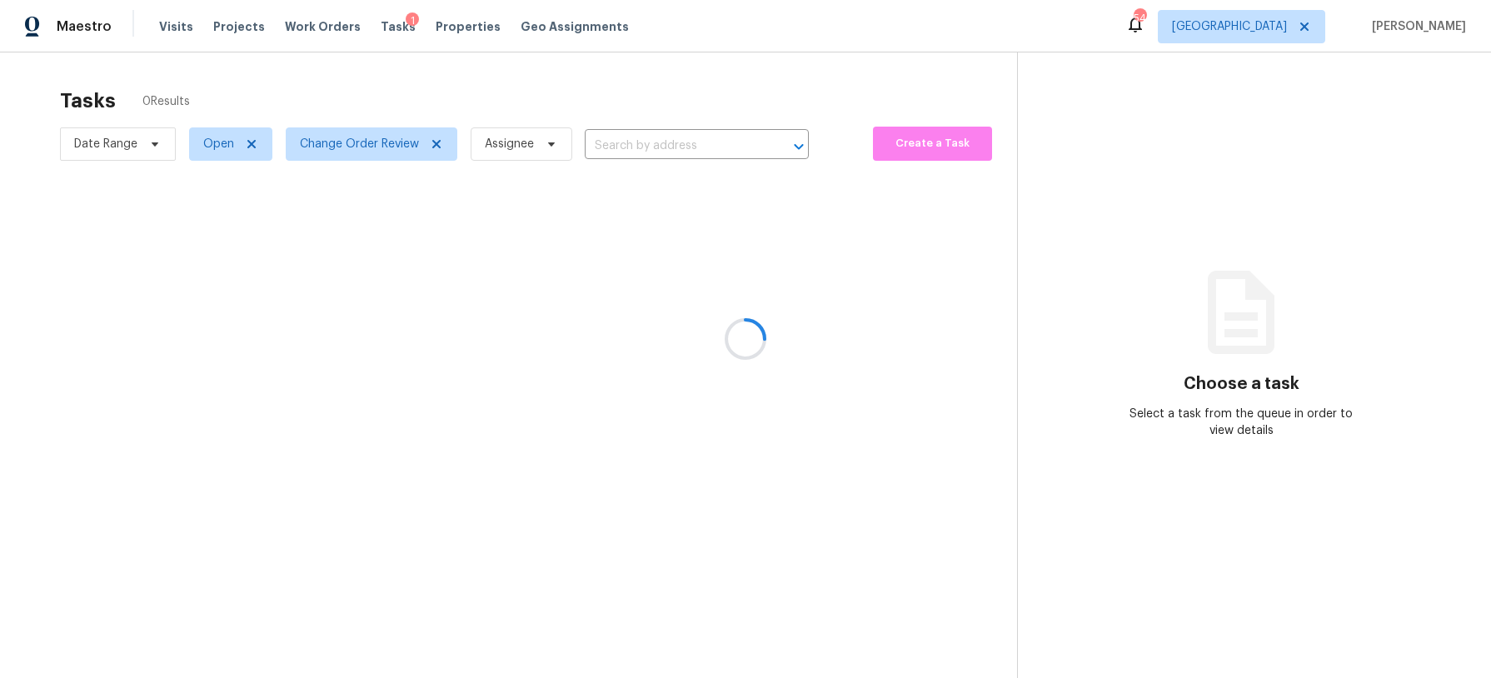
click at [387, 98] on div at bounding box center [745, 339] width 1491 height 678
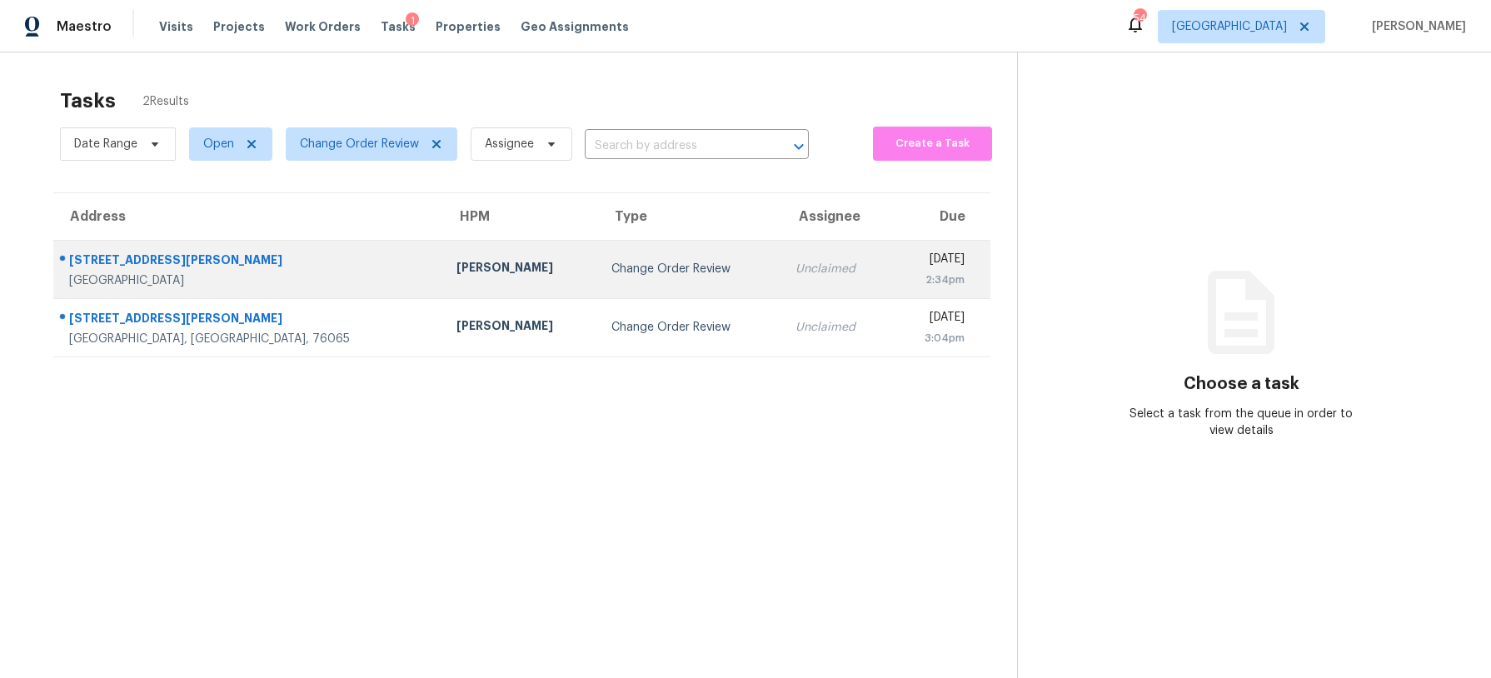
click at [456, 272] on div "[PERSON_NAME]" at bounding box center [520, 269] width 128 height 21
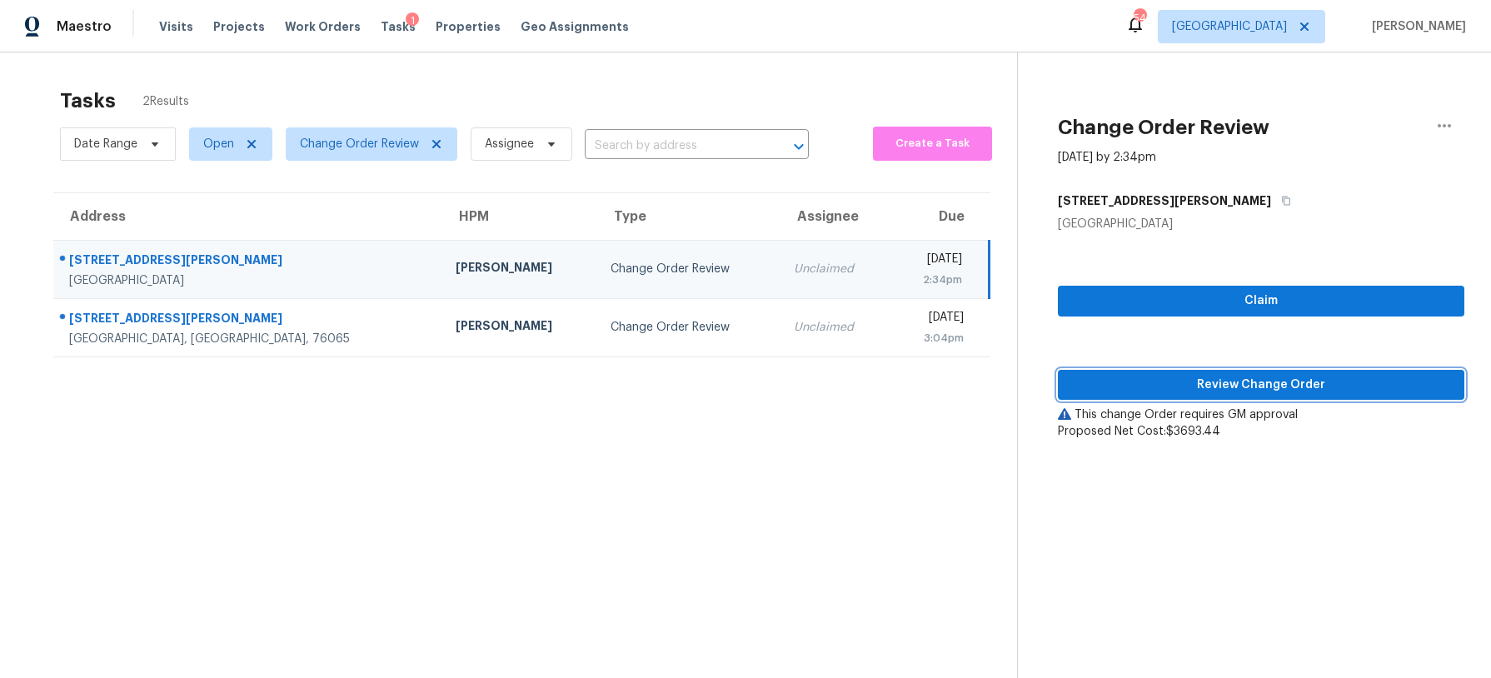
click at [1336, 385] on span "Review Change Order" at bounding box center [1261, 385] width 380 height 21
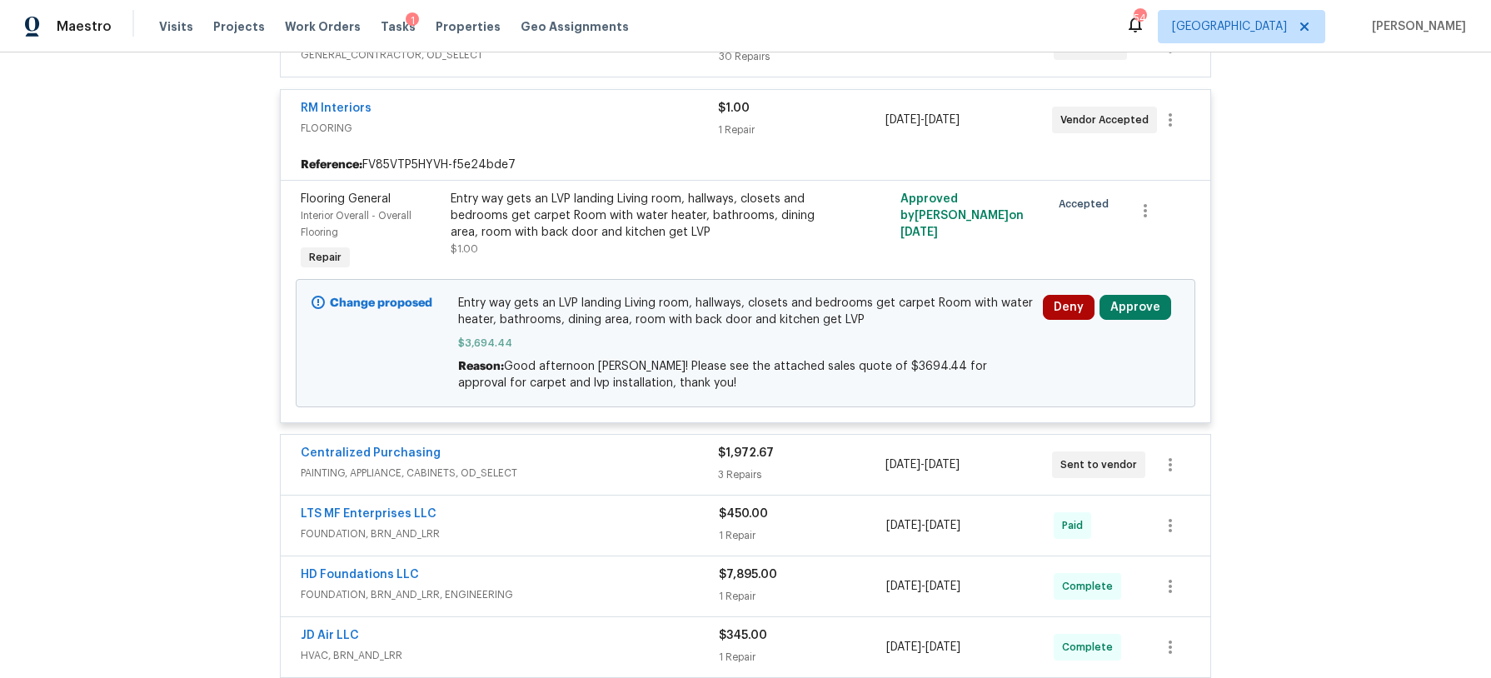
scroll to position [444, 0]
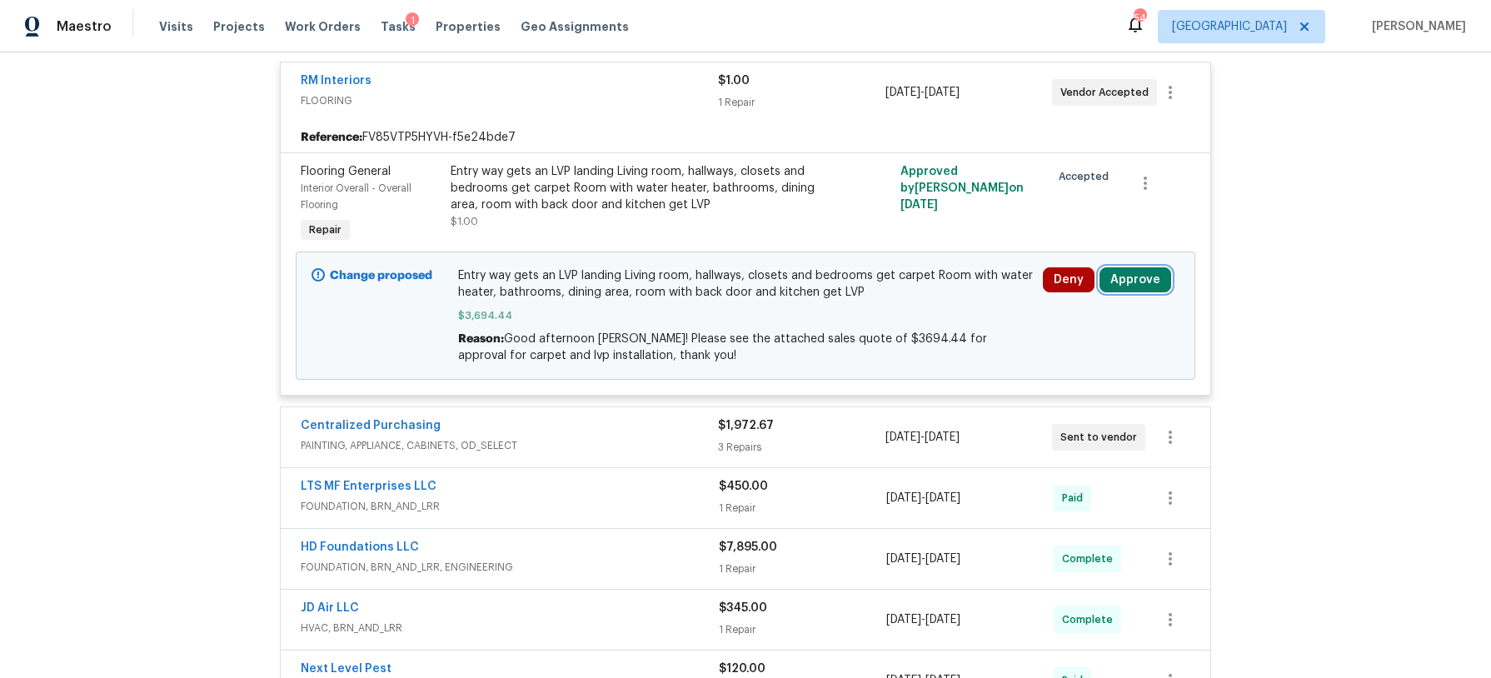
click at [1124, 283] on button "Approve" at bounding box center [1135, 279] width 72 height 25
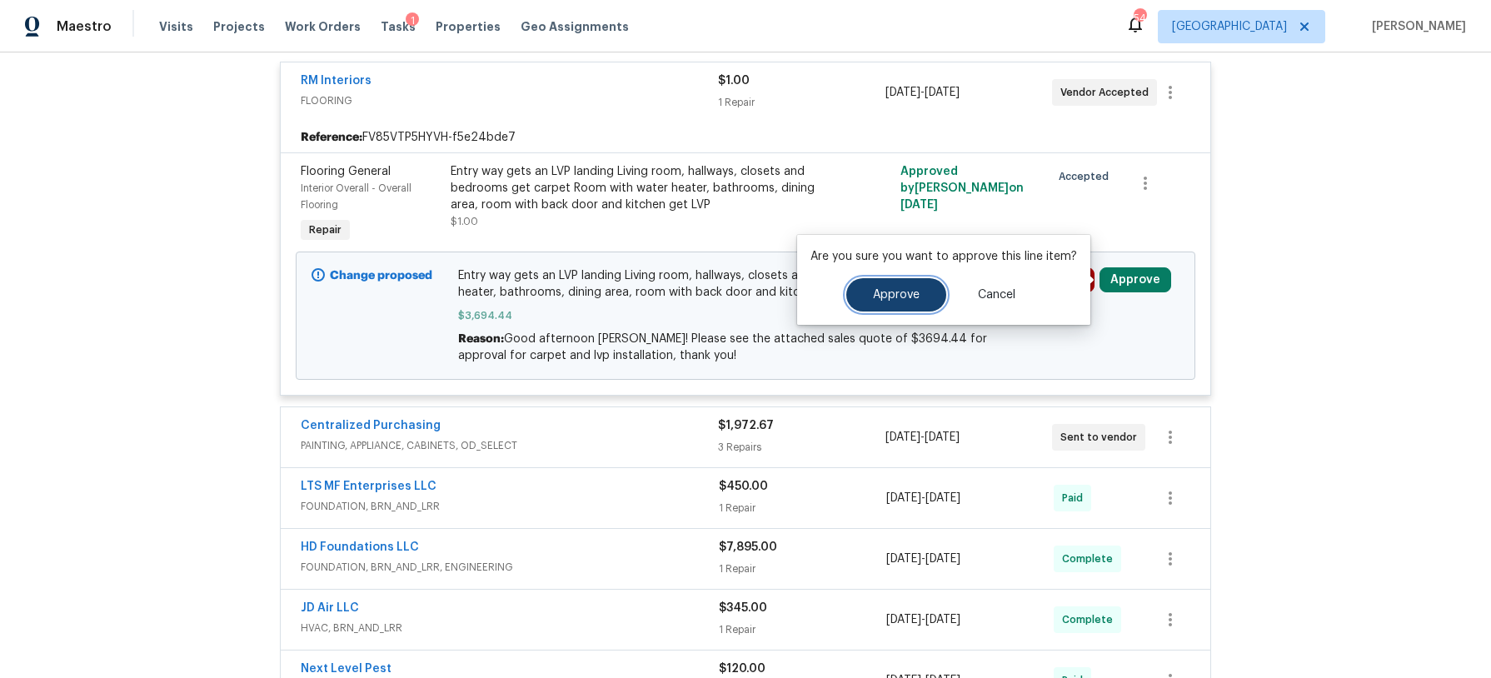
click at [900, 291] on span "Approve" at bounding box center [896, 295] width 47 height 12
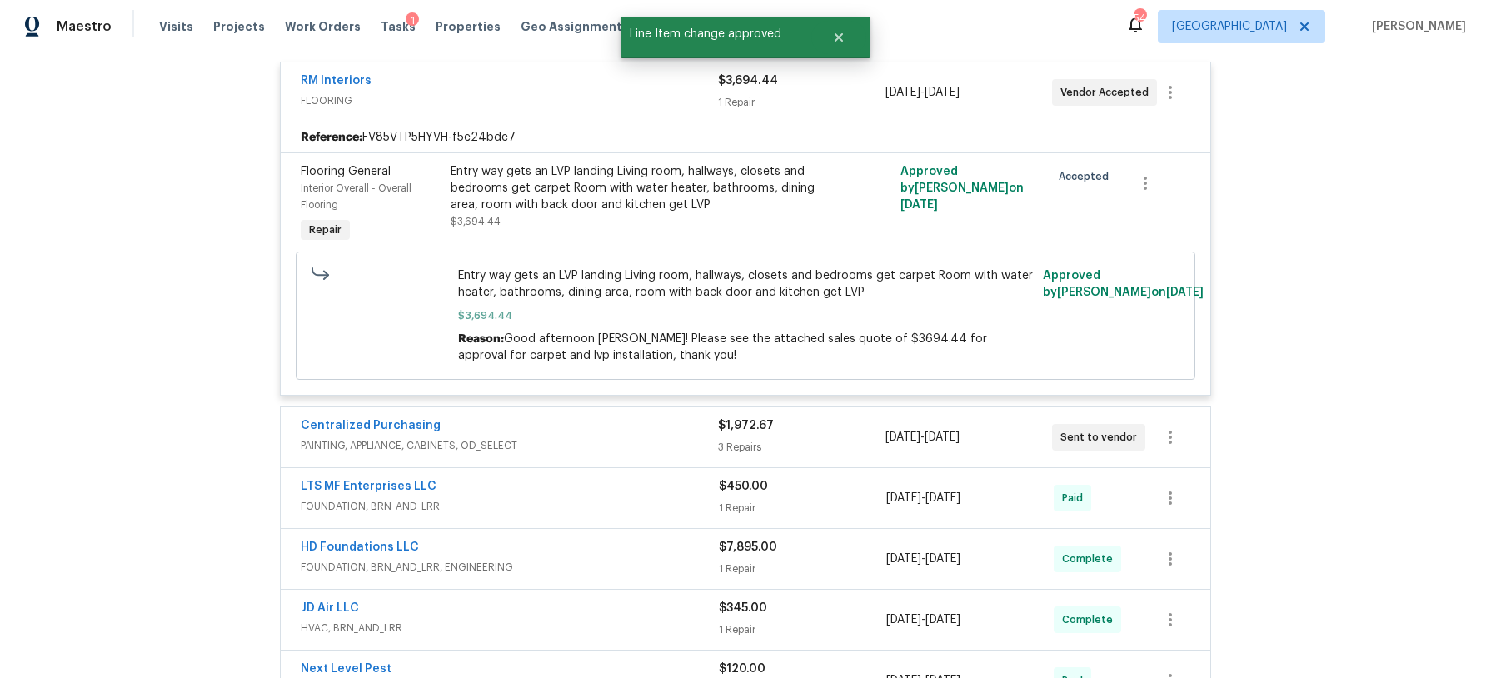
click at [551, 88] on div "RM Interiors" at bounding box center [509, 82] width 417 height 20
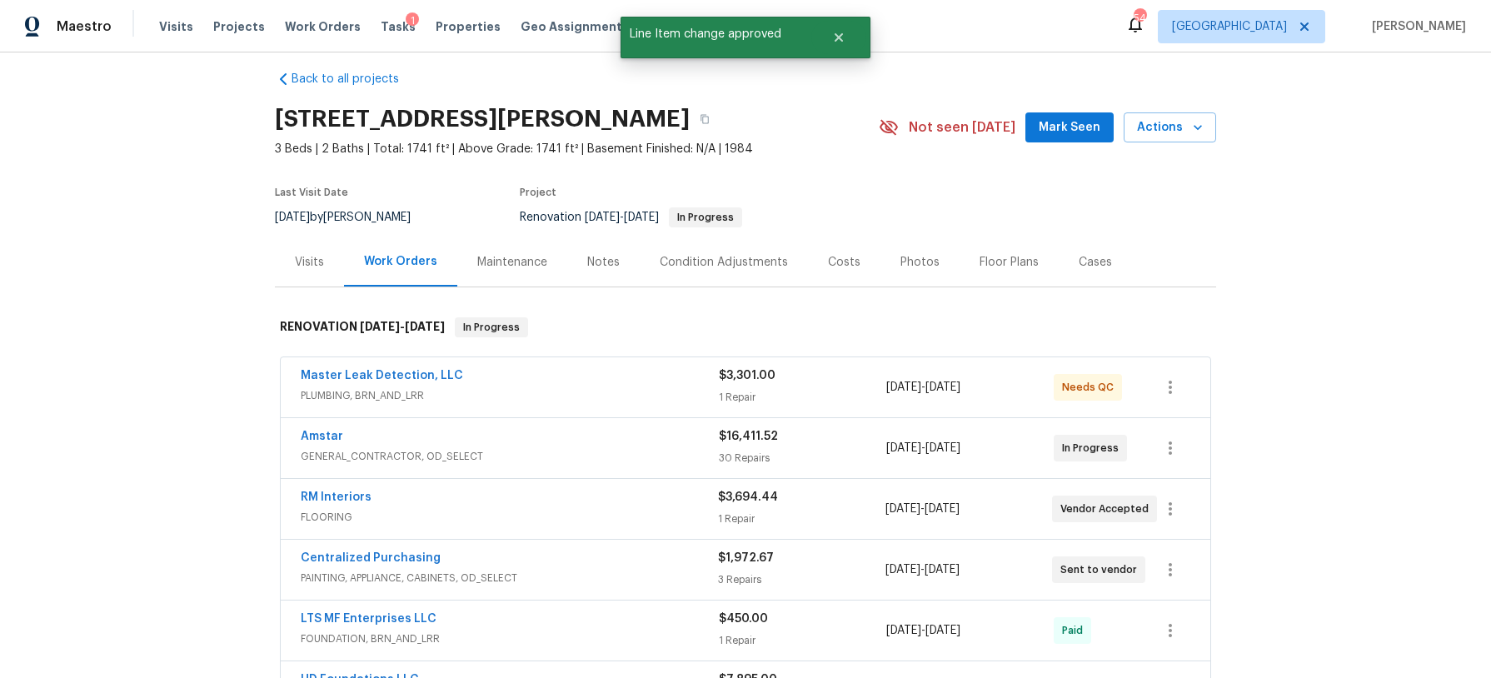
scroll to position [0, 0]
